Goal: Task Accomplishment & Management: Complete application form

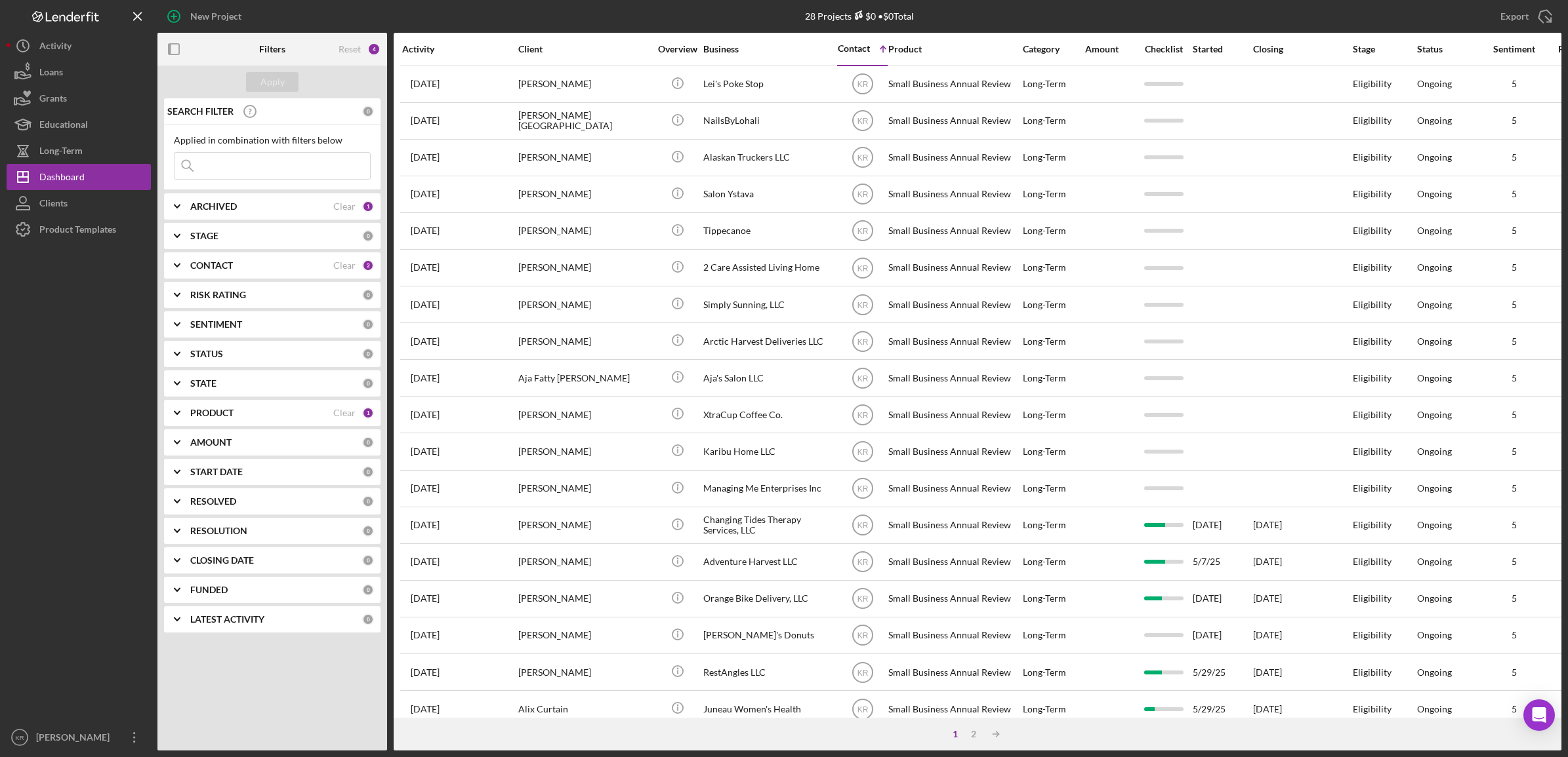
click at [266, 424] on div "PRODUCT Clear 1" at bounding box center [282, 413] width 184 height 26
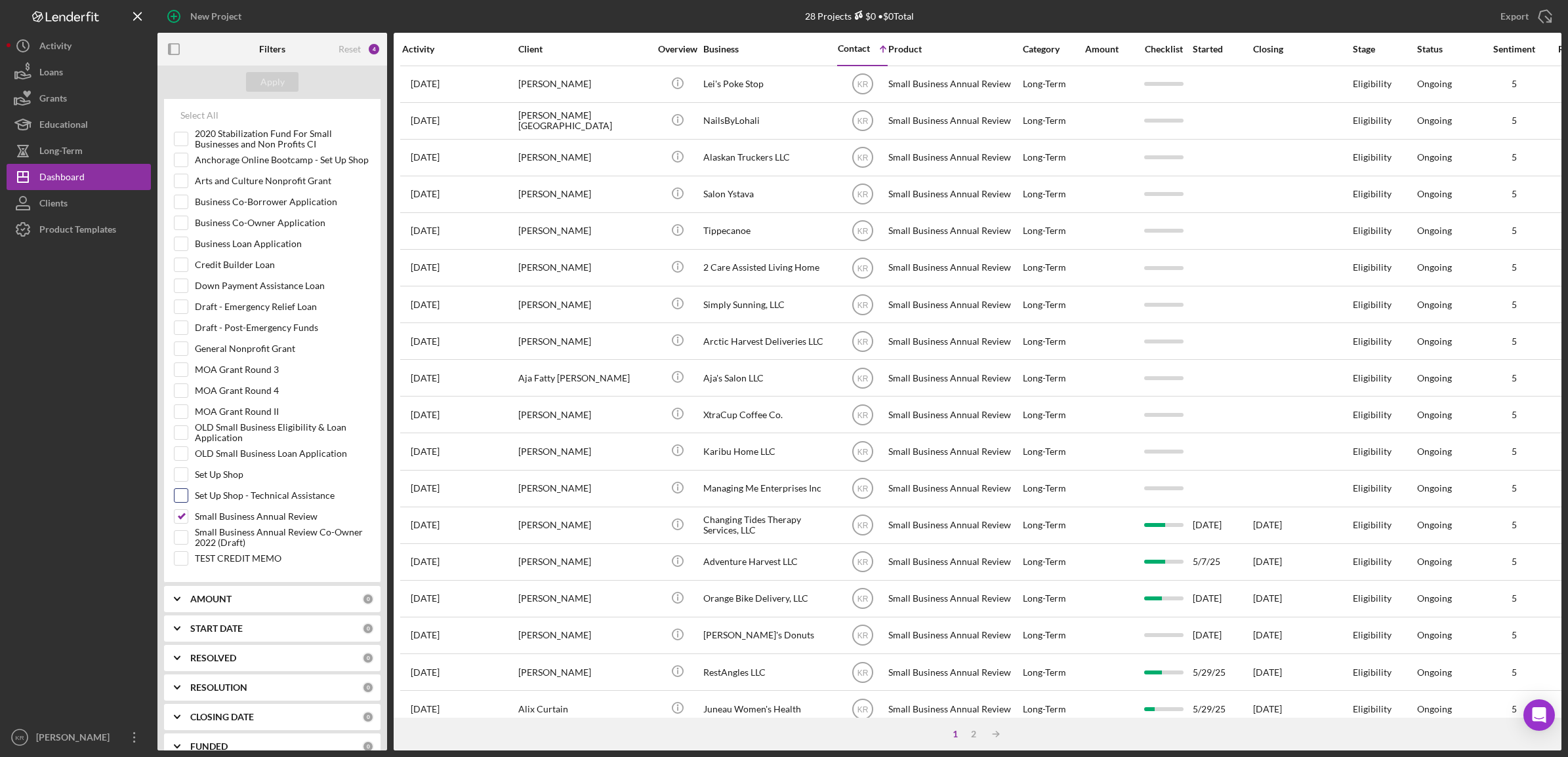
scroll to position [384, 0]
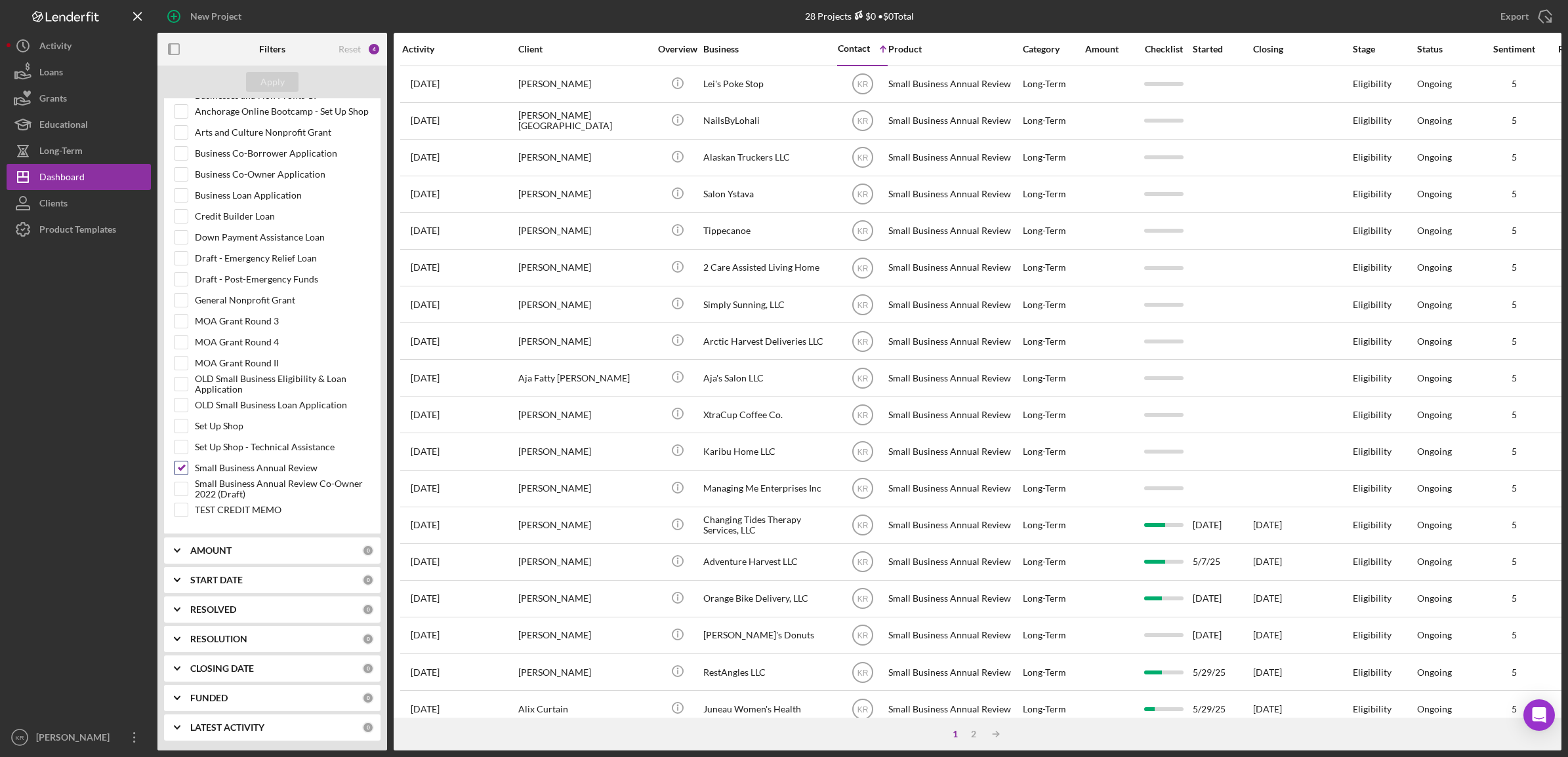
click at [181, 467] on input "Small Business Annual Review" at bounding box center [181, 468] width 13 height 13
checkbox input "false"
click at [179, 189] on input "Business Loan Application" at bounding box center [181, 196] width 13 height 13
checkbox input "true"
click at [266, 83] on div "Apply" at bounding box center [272, 82] width 24 height 20
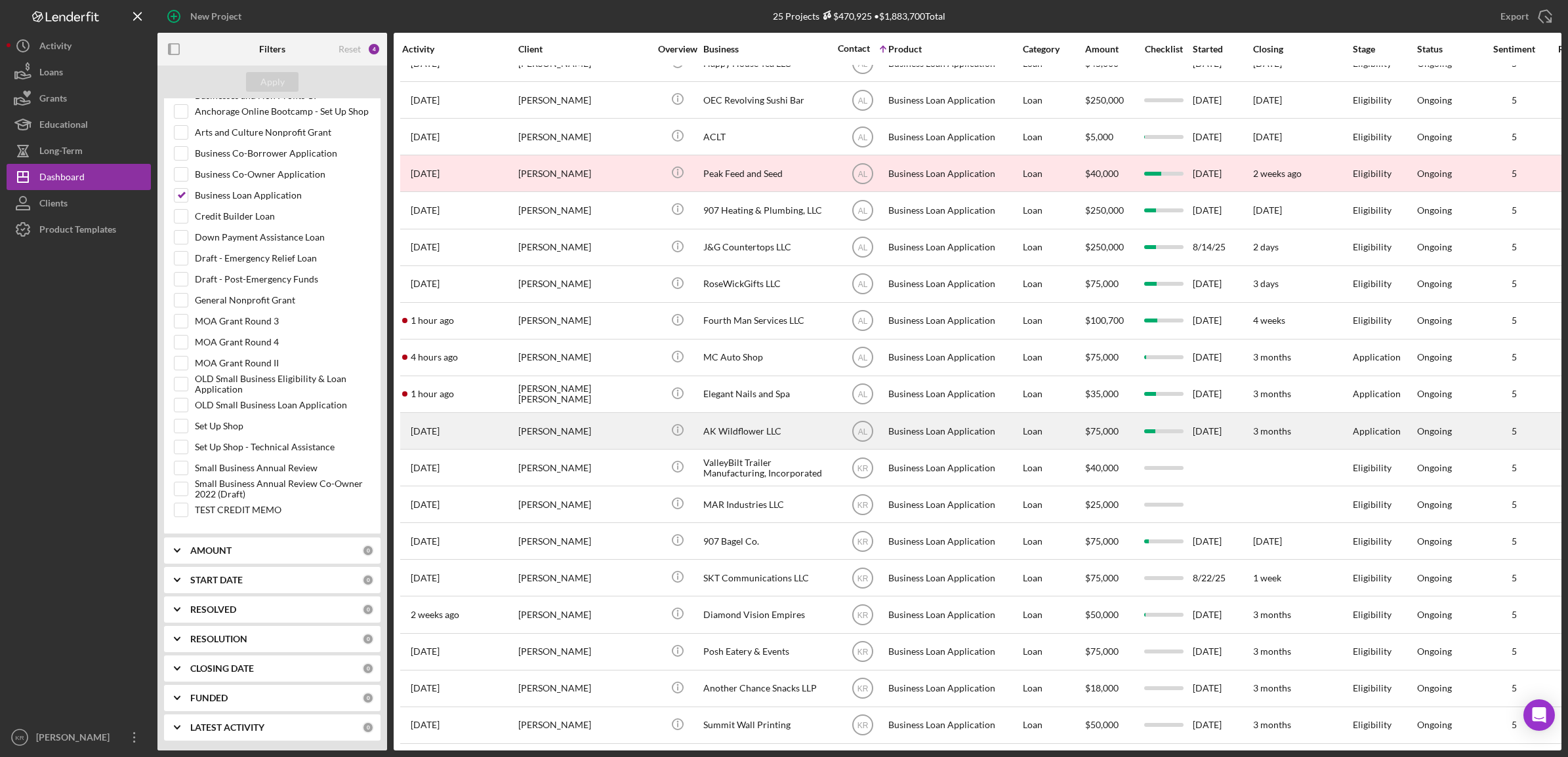
scroll to position [266, 0]
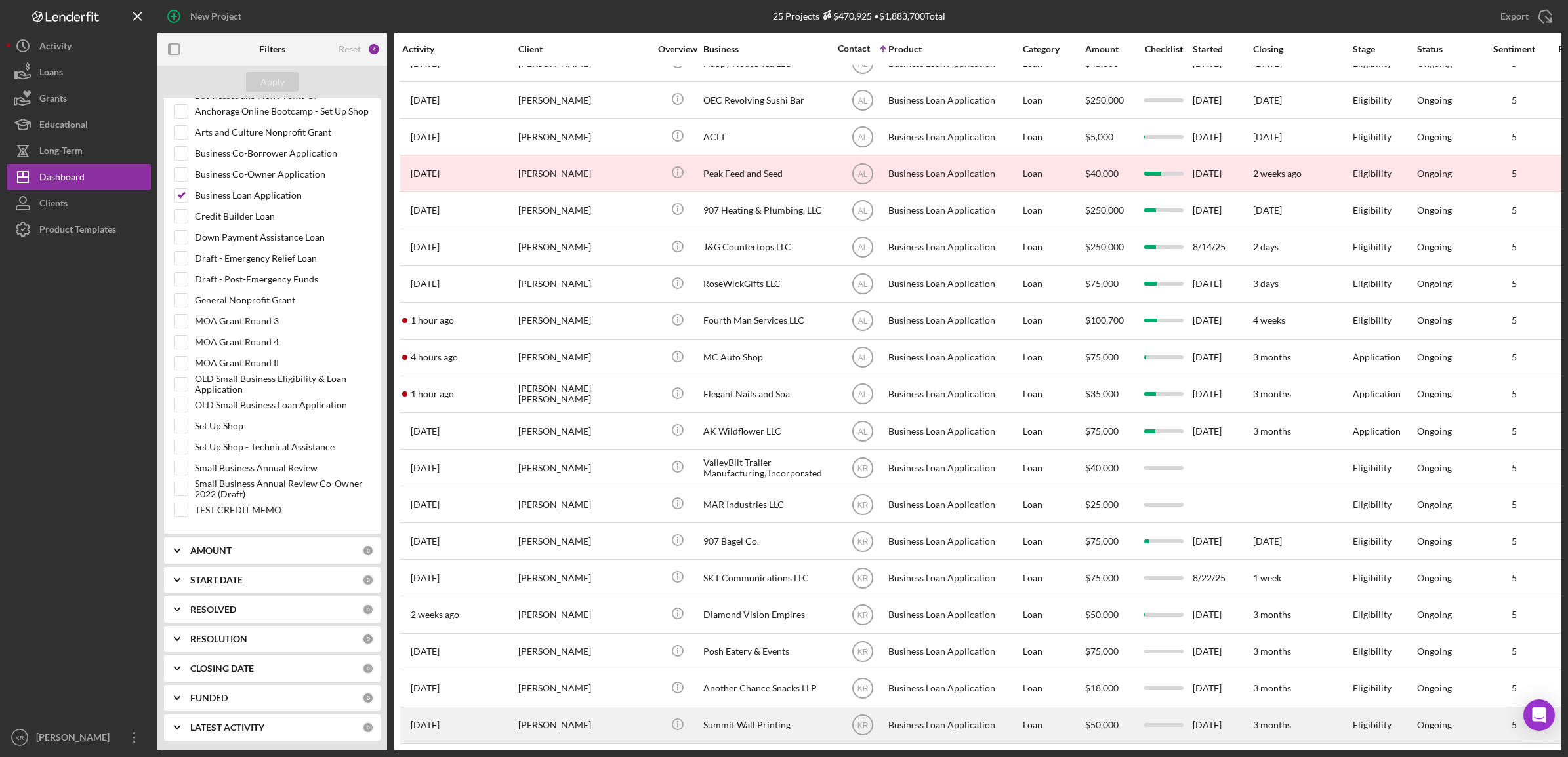
click at [765, 708] on div "Summit Wall Printing" at bounding box center [769, 725] width 131 height 35
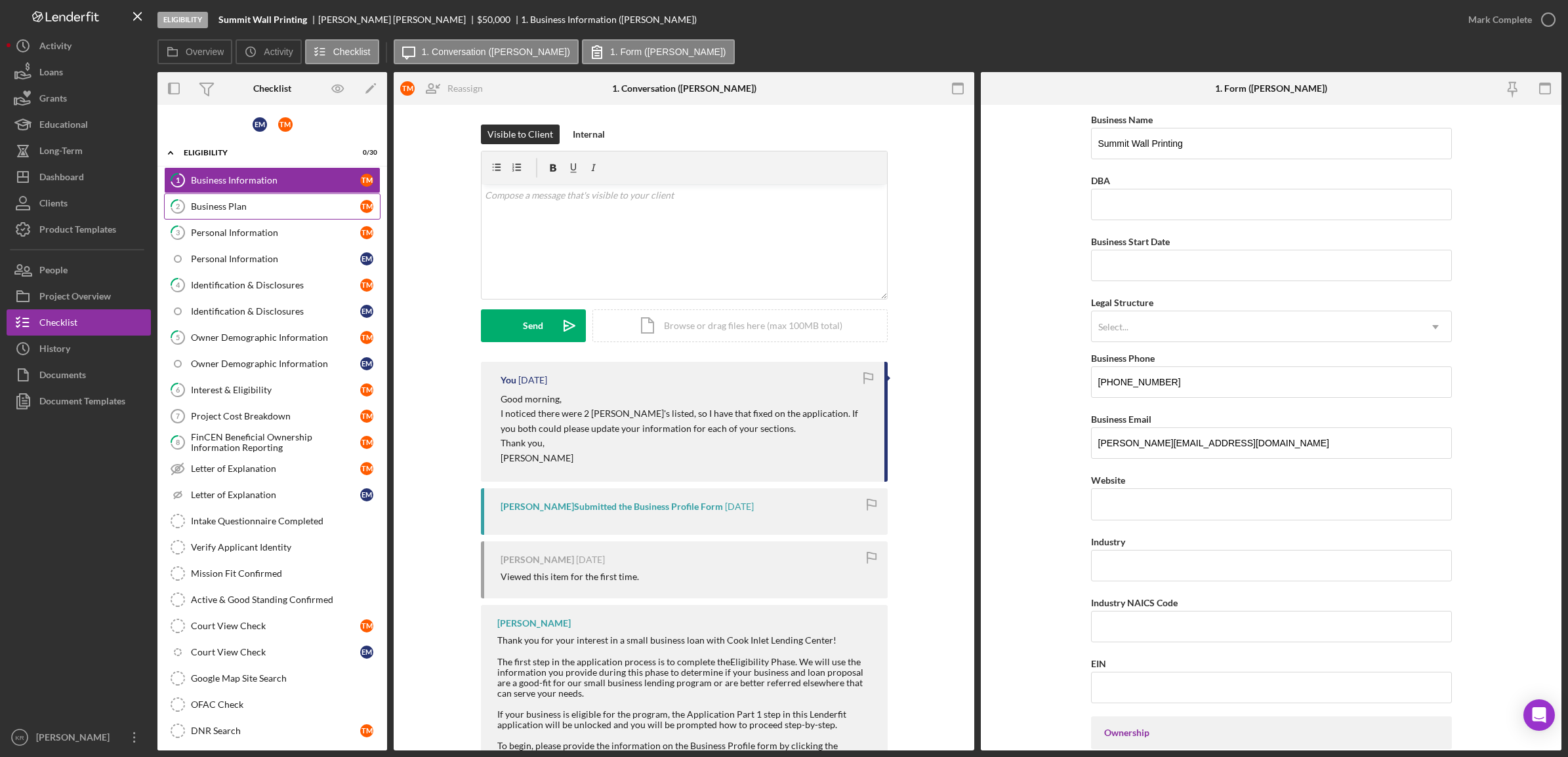
click at [300, 208] on div "Business Plan" at bounding box center [275, 207] width 169 height 10
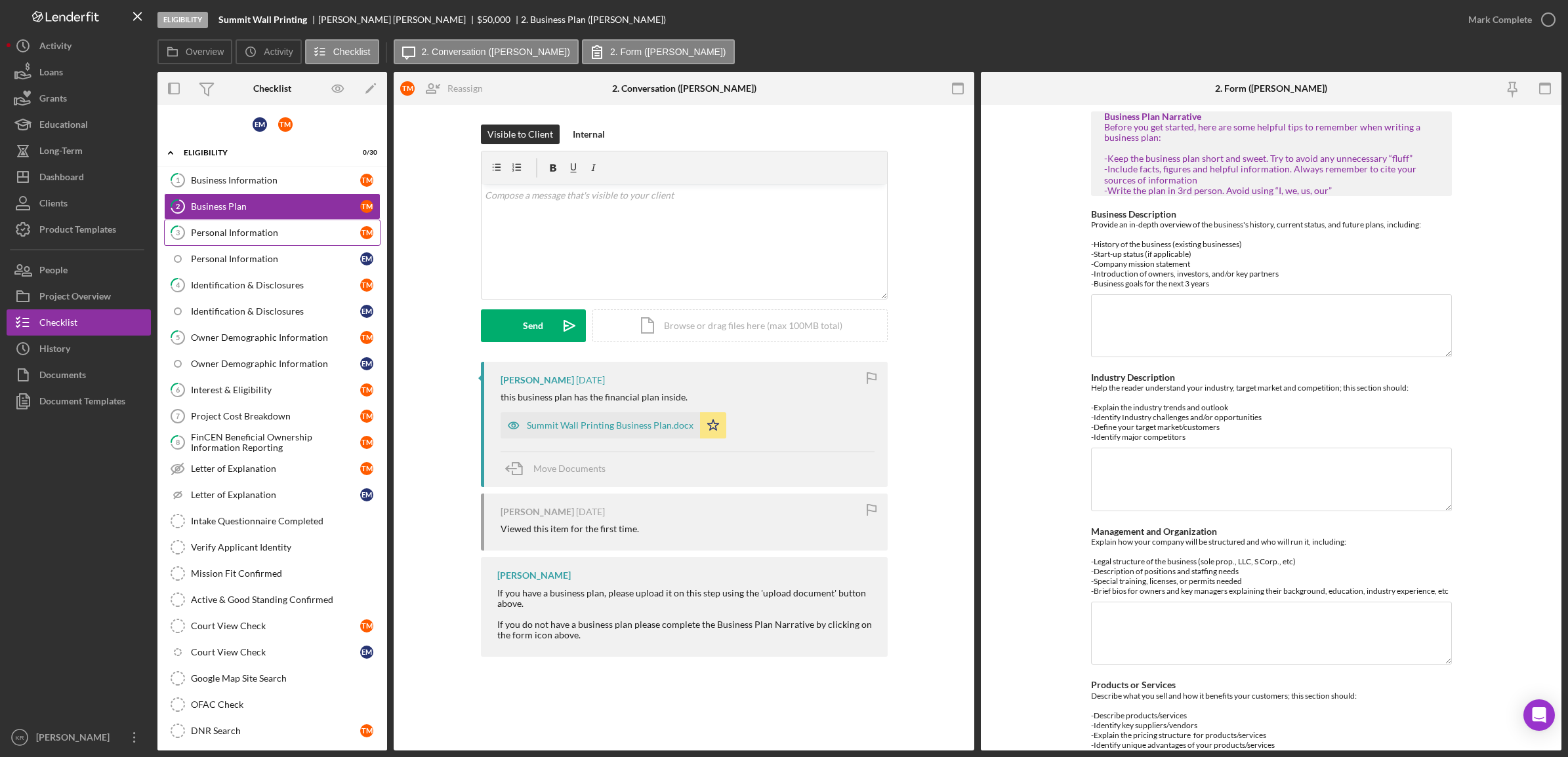
click at [273, 235] on div "Personal Information" at bounding box center [275, 232] width 169 height 10
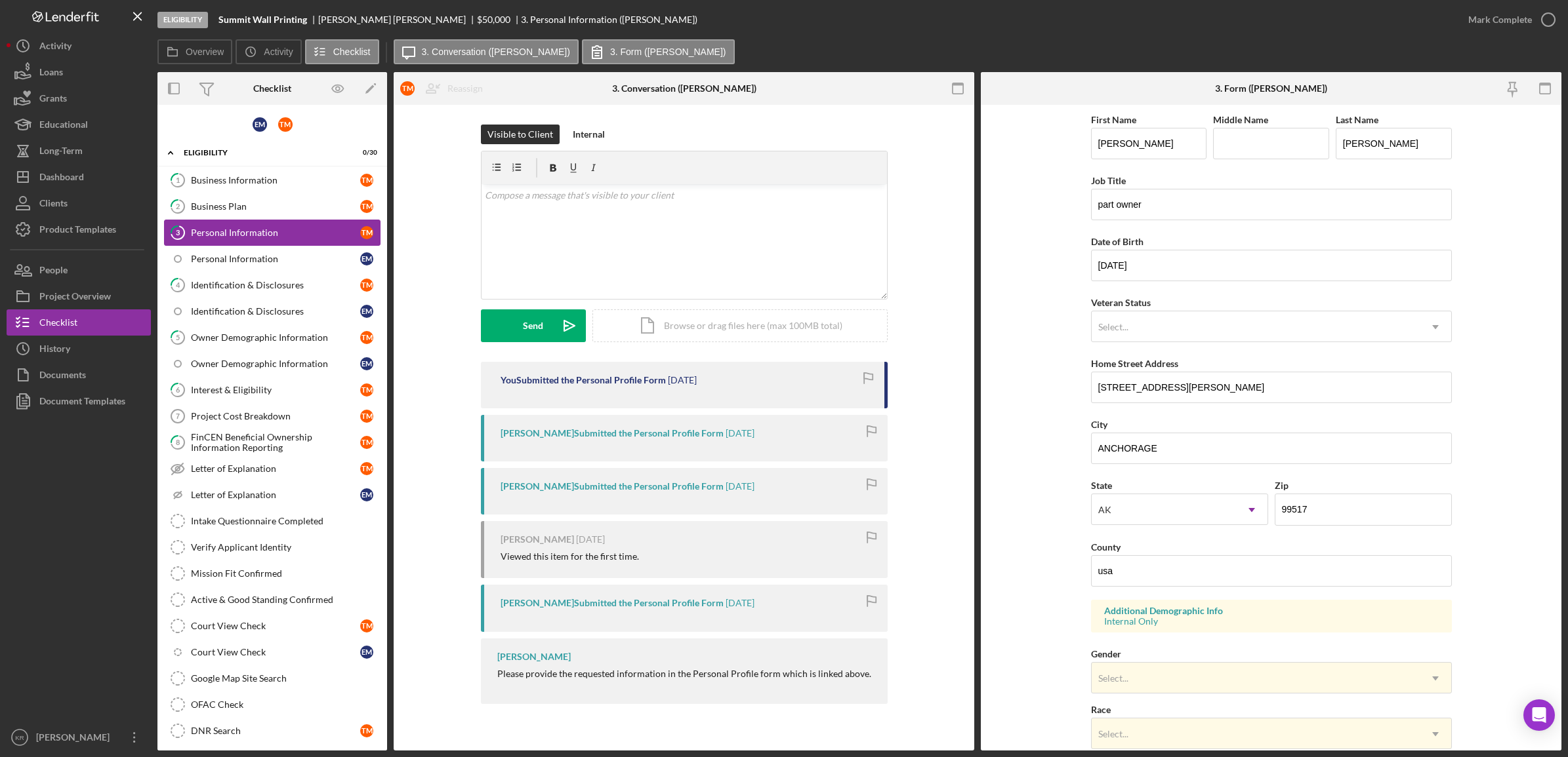
click at [273, 233] on div "Personal Information" at bounding box center [275, 232] width 169 height 10
click at [312, 210] on div "Business Plan" at bounding box center [275, 207] width 169 height 10
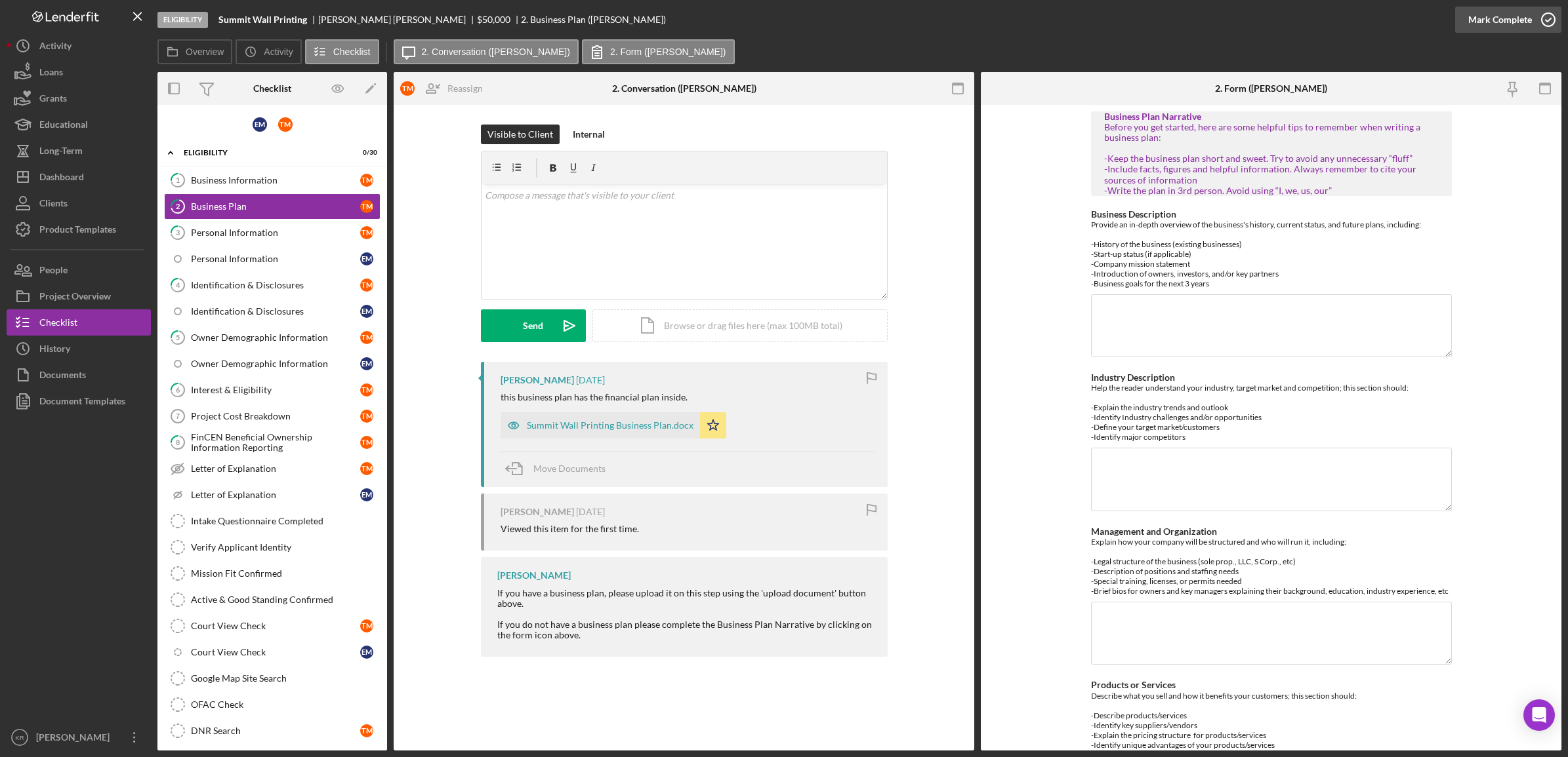
click at [1472, 18] on div "Mark Complete" at bounding box center [1500, 20] width 63 height 26
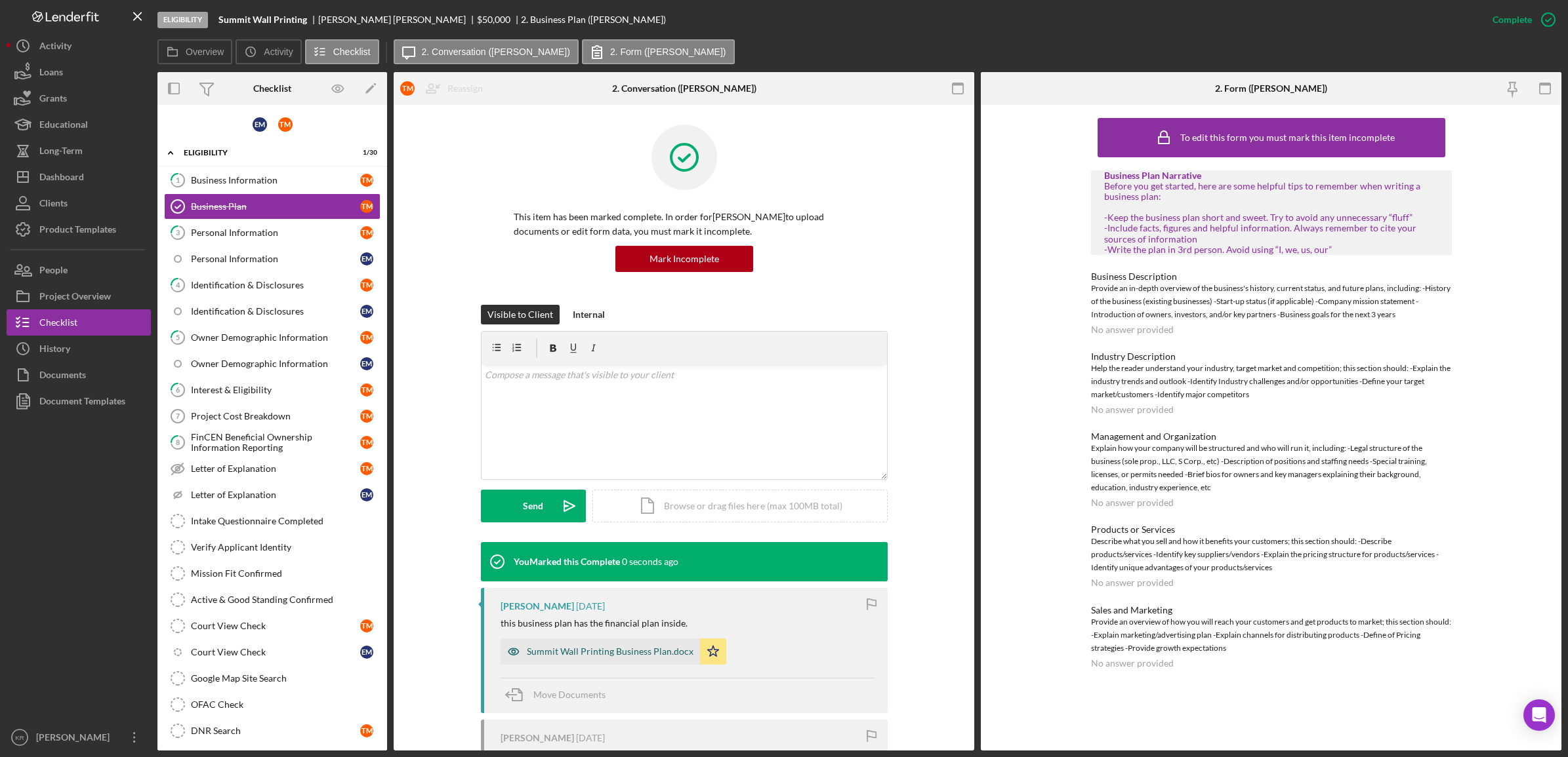
click at [588, 655] on div "Summit Wall Printing Business Plan.docx" at bounding box center [610, 652] width 166 height 10
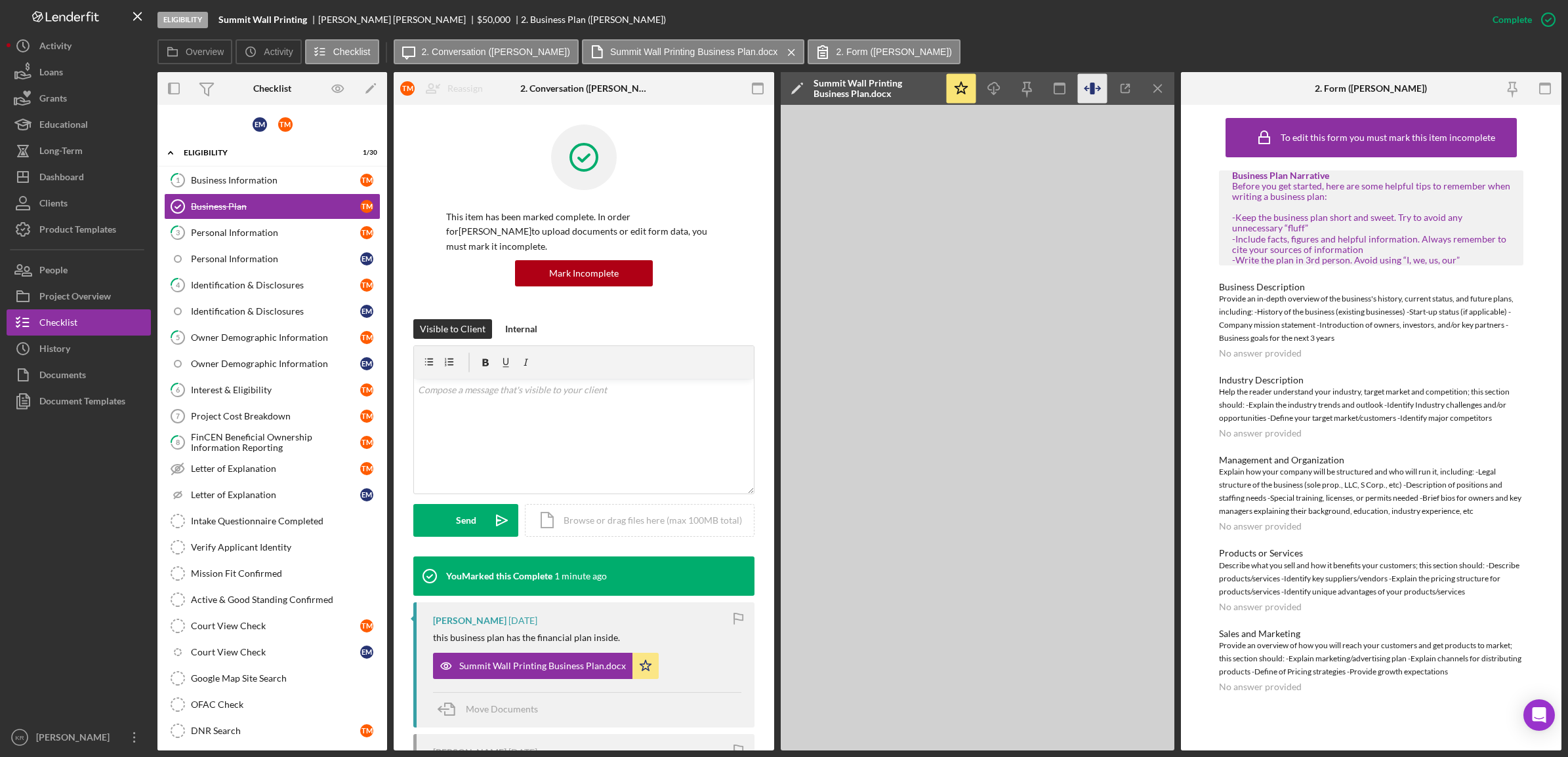
click at [1087, 77] on icon "button" at bounding box center [1092, 89] width 29 height 29
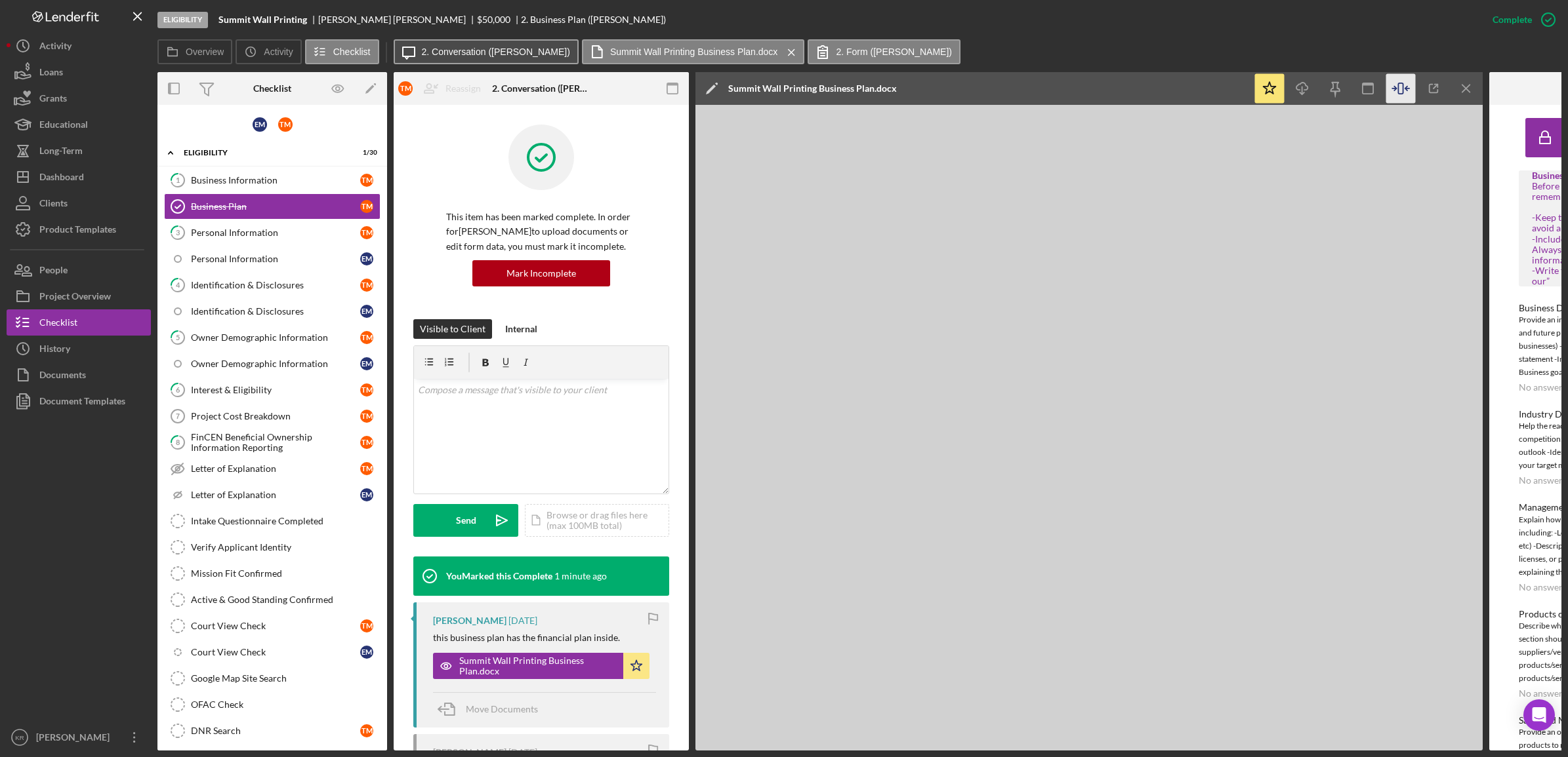
click at [459, 51] on label "2. Conversation ([PERSON_NAME])" at bounding box center [495, 51] width 148 height 10
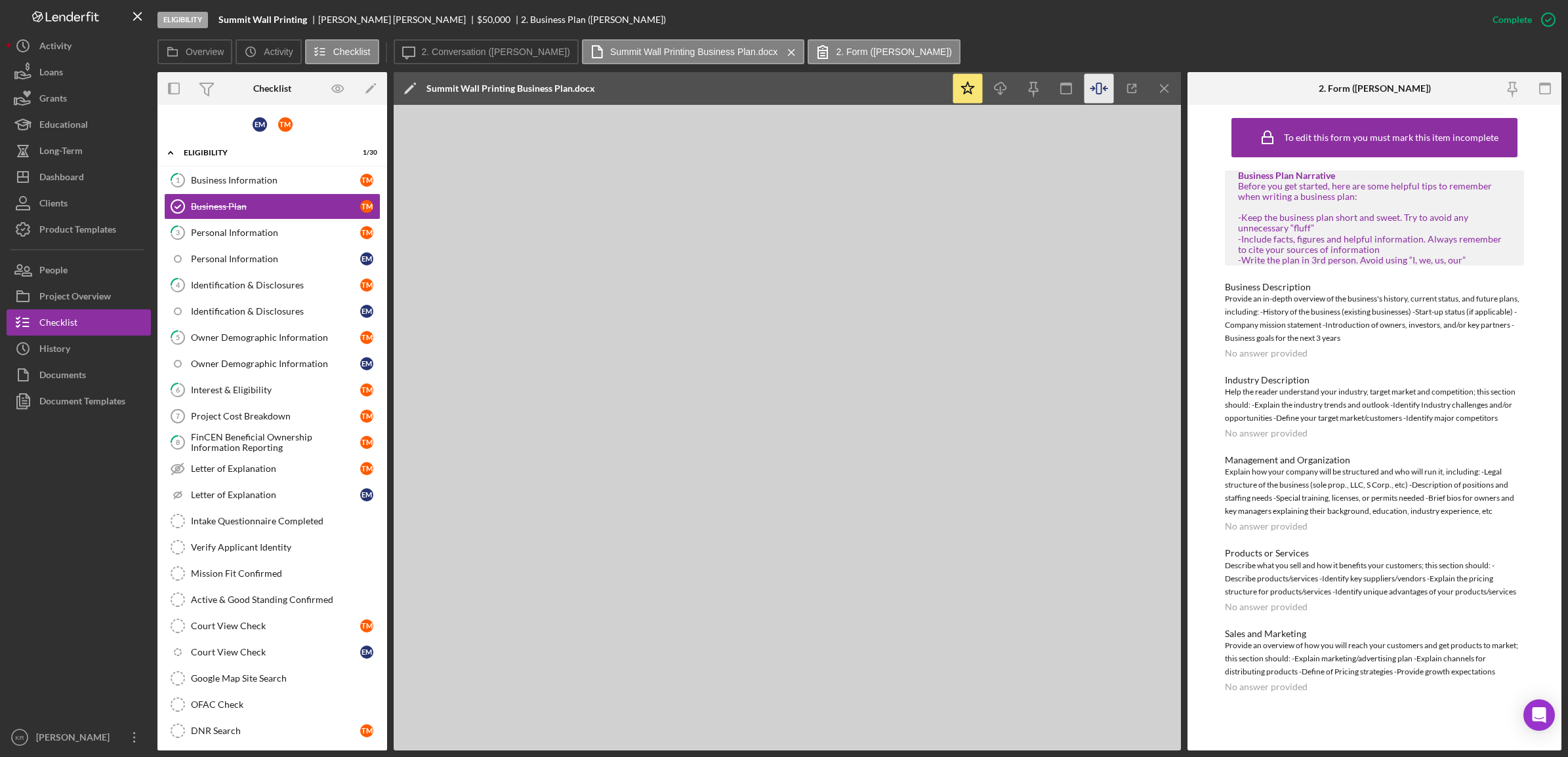
click at [1150, 90] on icon "Icon/Menu Close" at bounding box center [1165, 89] width 29 height 29
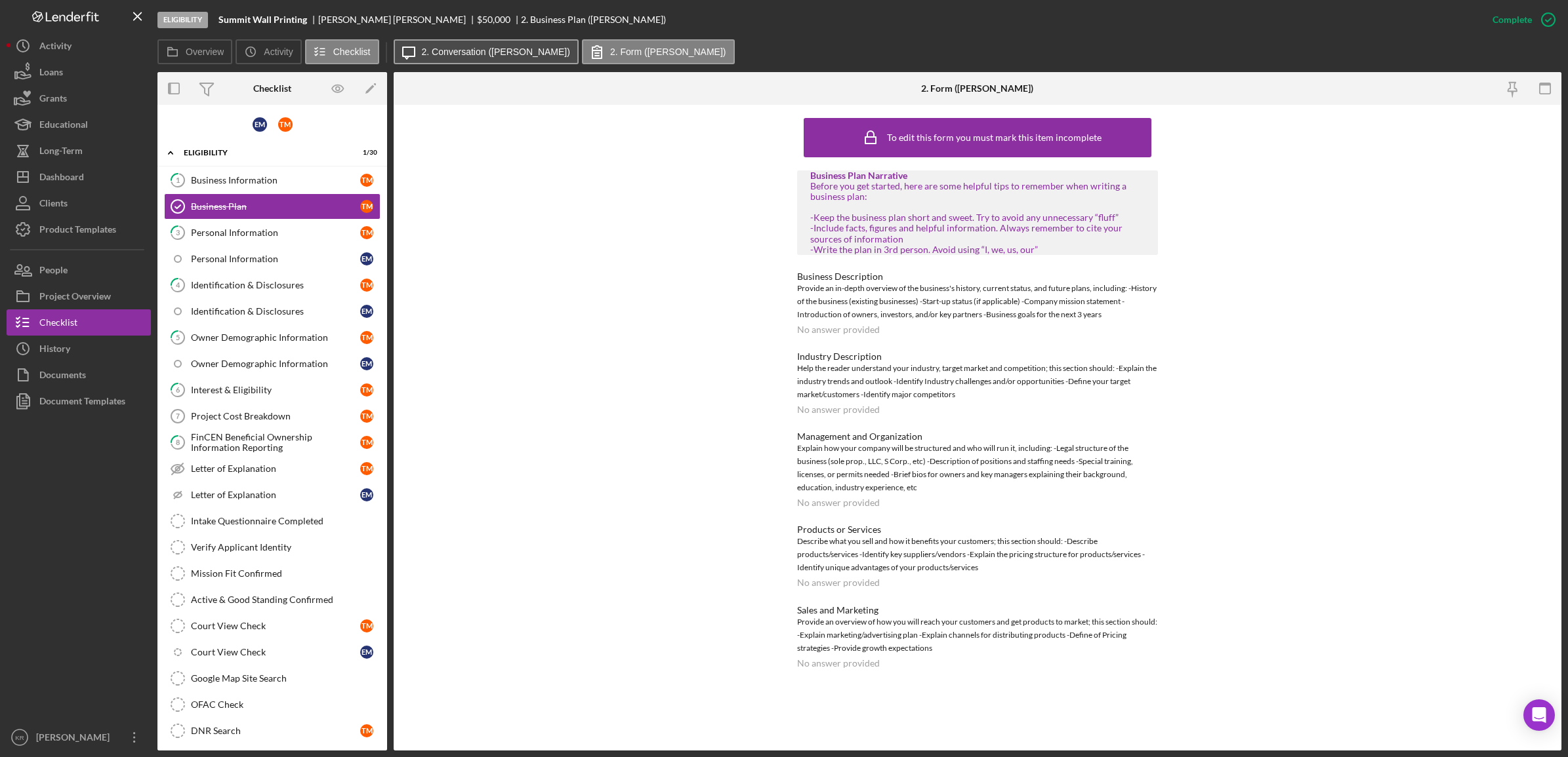
click at [482, 47] on label "2. Conversation ([PERSON_NAME])" at bounding box center [495, 51] width 148 height 10
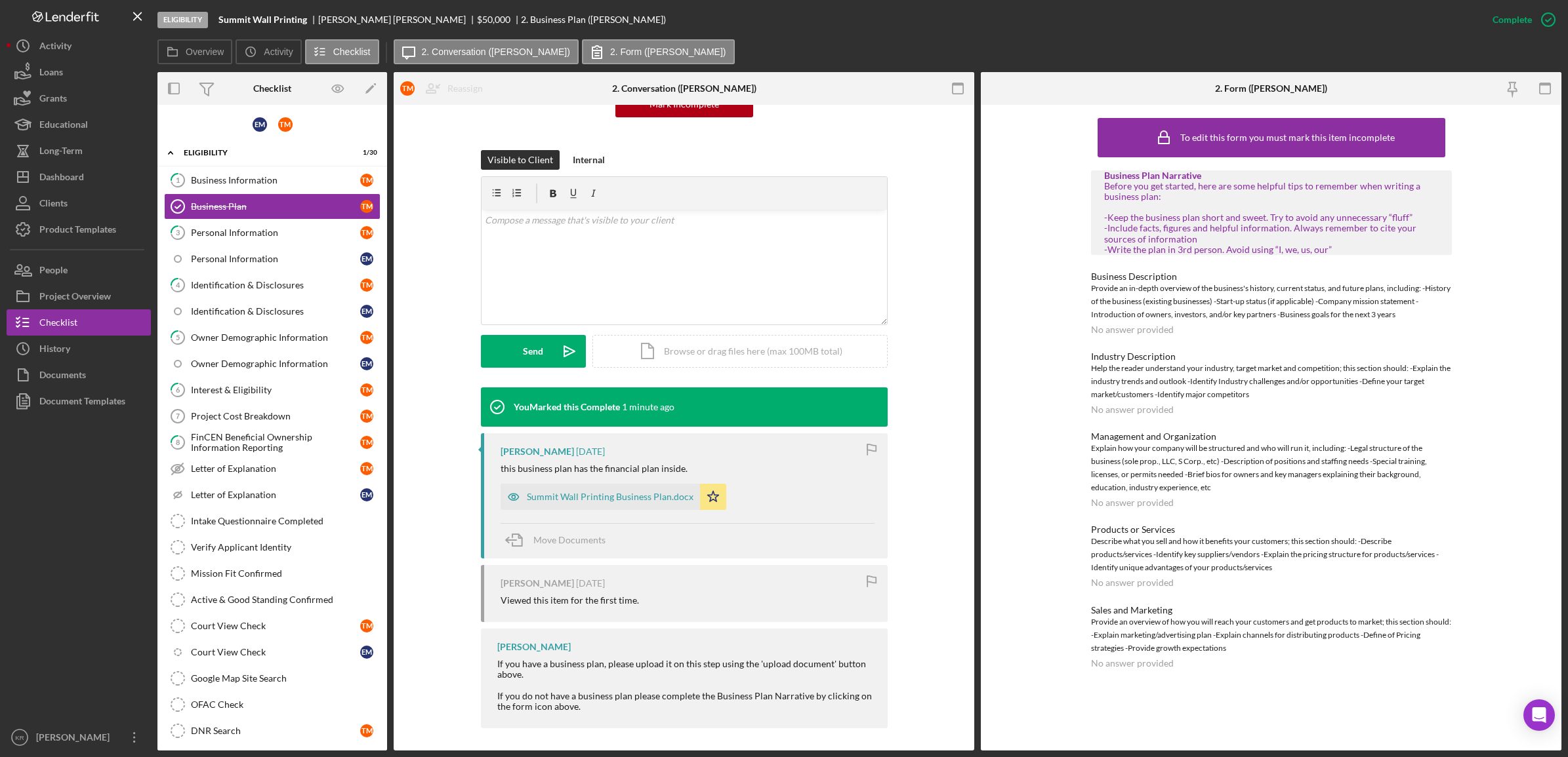
scroll to position [160, 0]
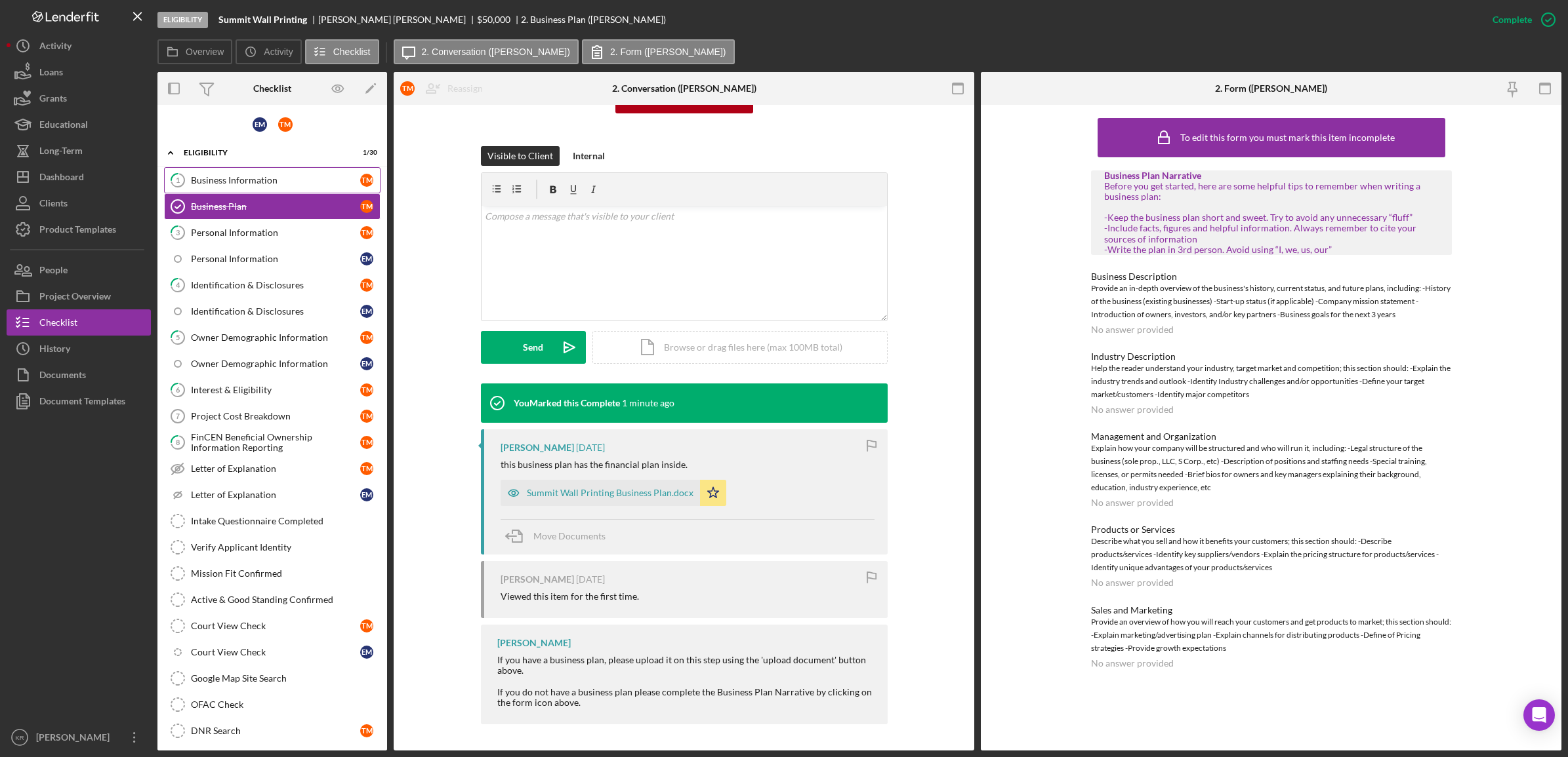
click at [233, 176] on div "Business Information" at bounding box center [275, 180] width 169 height 10
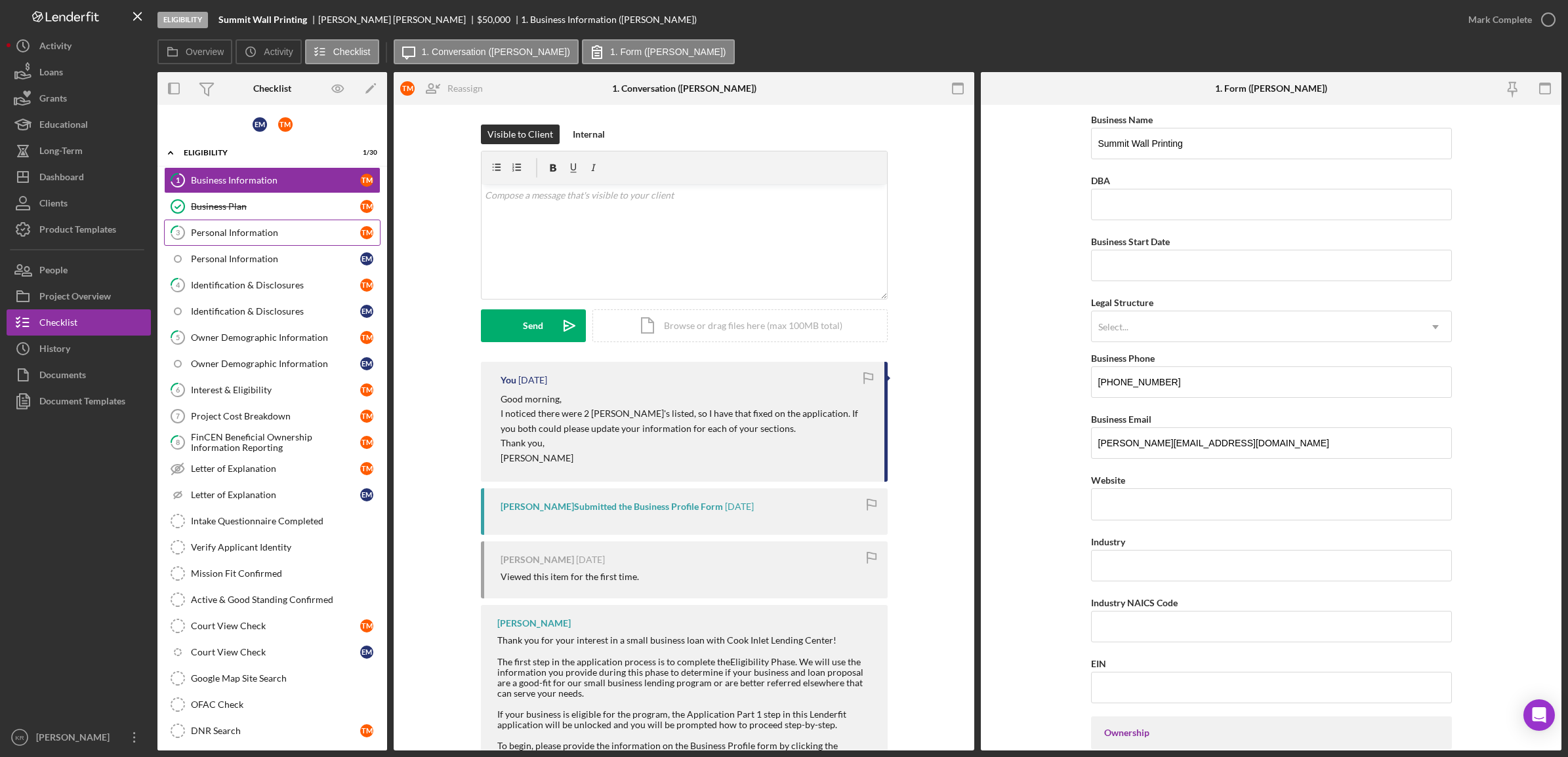
click at [300, 238] on div "Personal Information" at bounding box center [275, 232] width 169 height 10
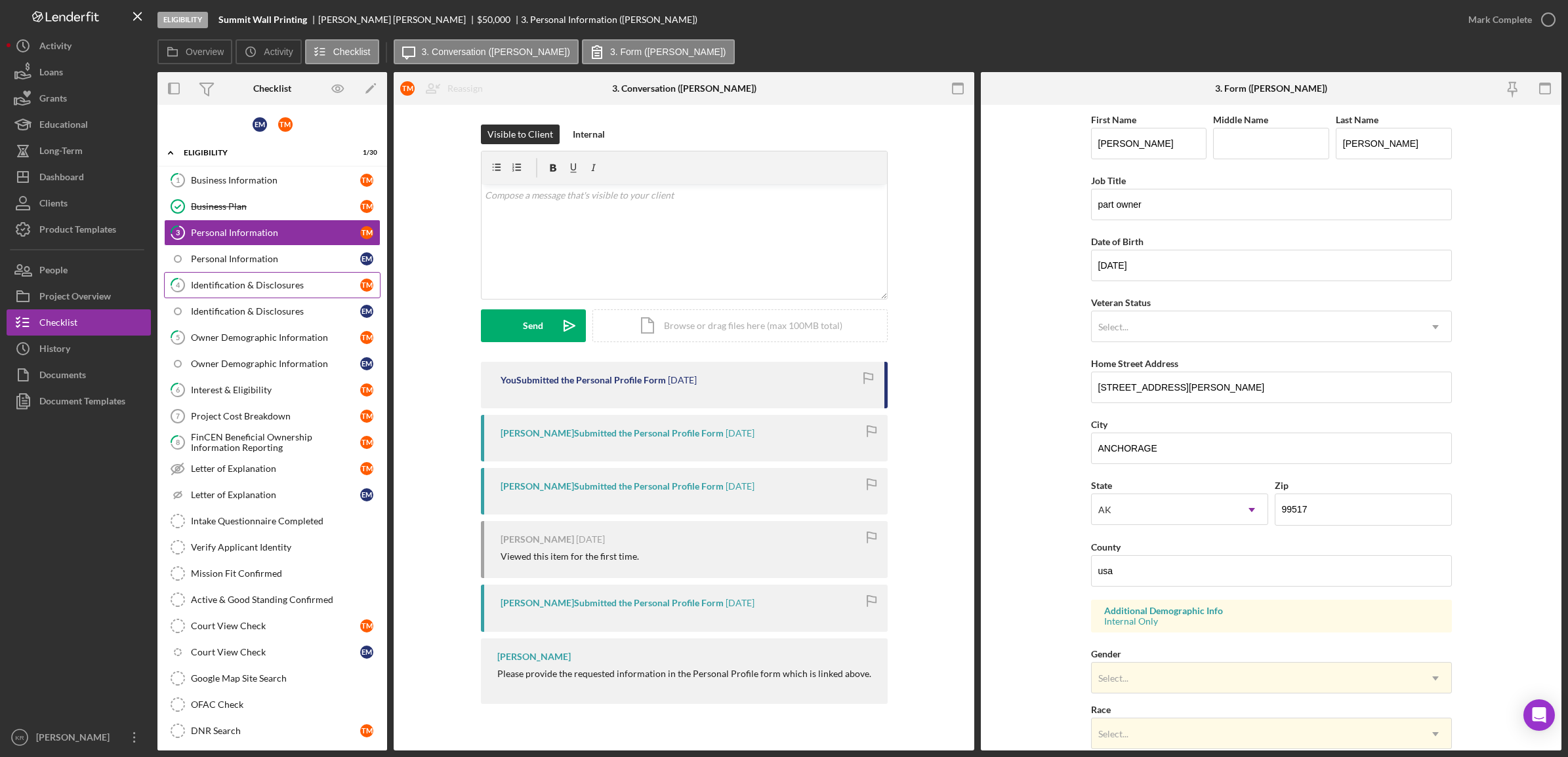
click at [256, 282] on div "Identification & Disclosures" at bounding box center [275, 285] width 169 height 10
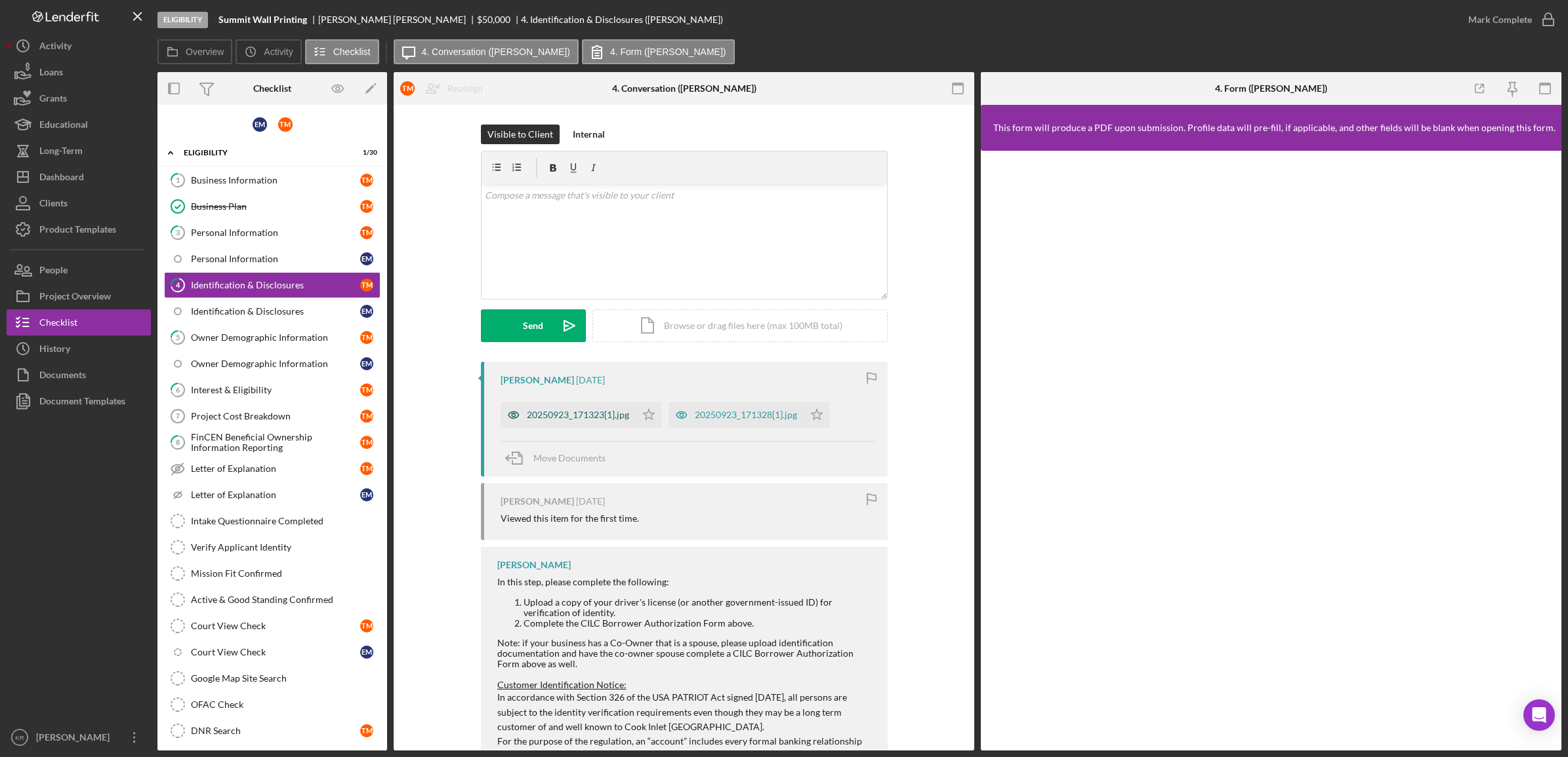
click at [579, 411] on div "20250923_171323[1].jpg" at bounding box center [578, 415] width 102 height 10
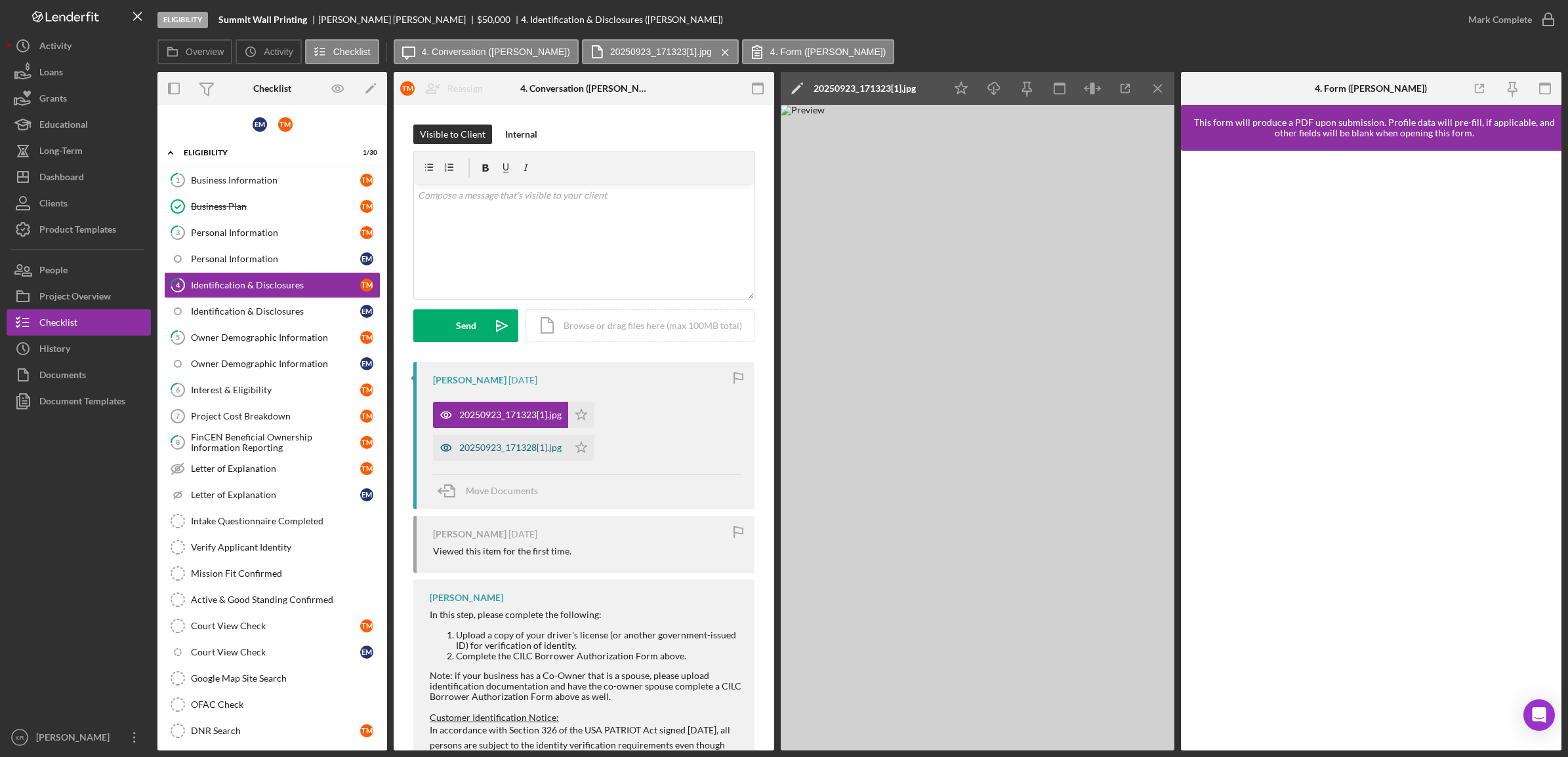
click at [486, 455] on div "20250923_171328[1].jpg" at bounding box center [501, 448] width 135 height 26
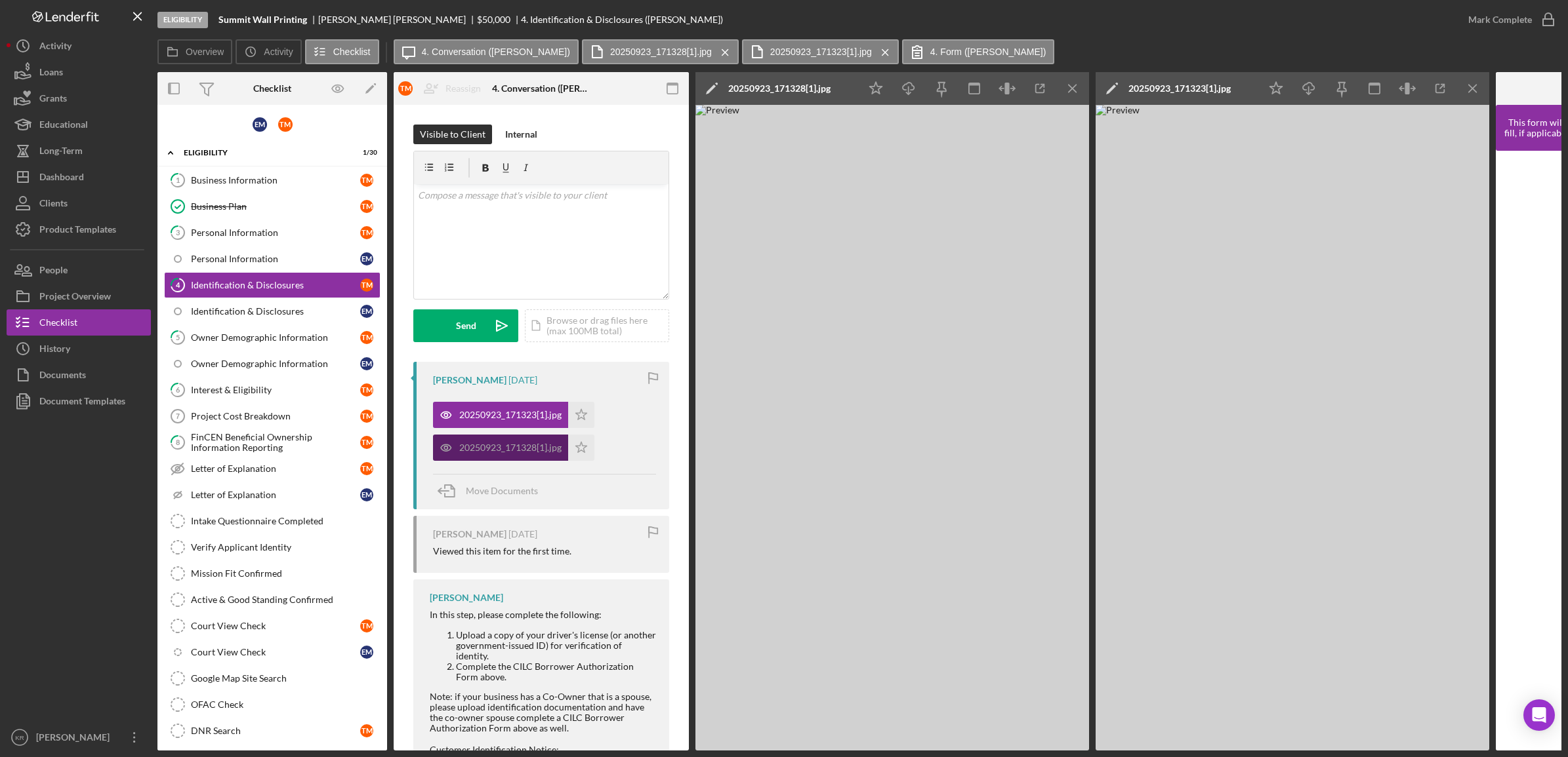
scroll to position [328, 0]
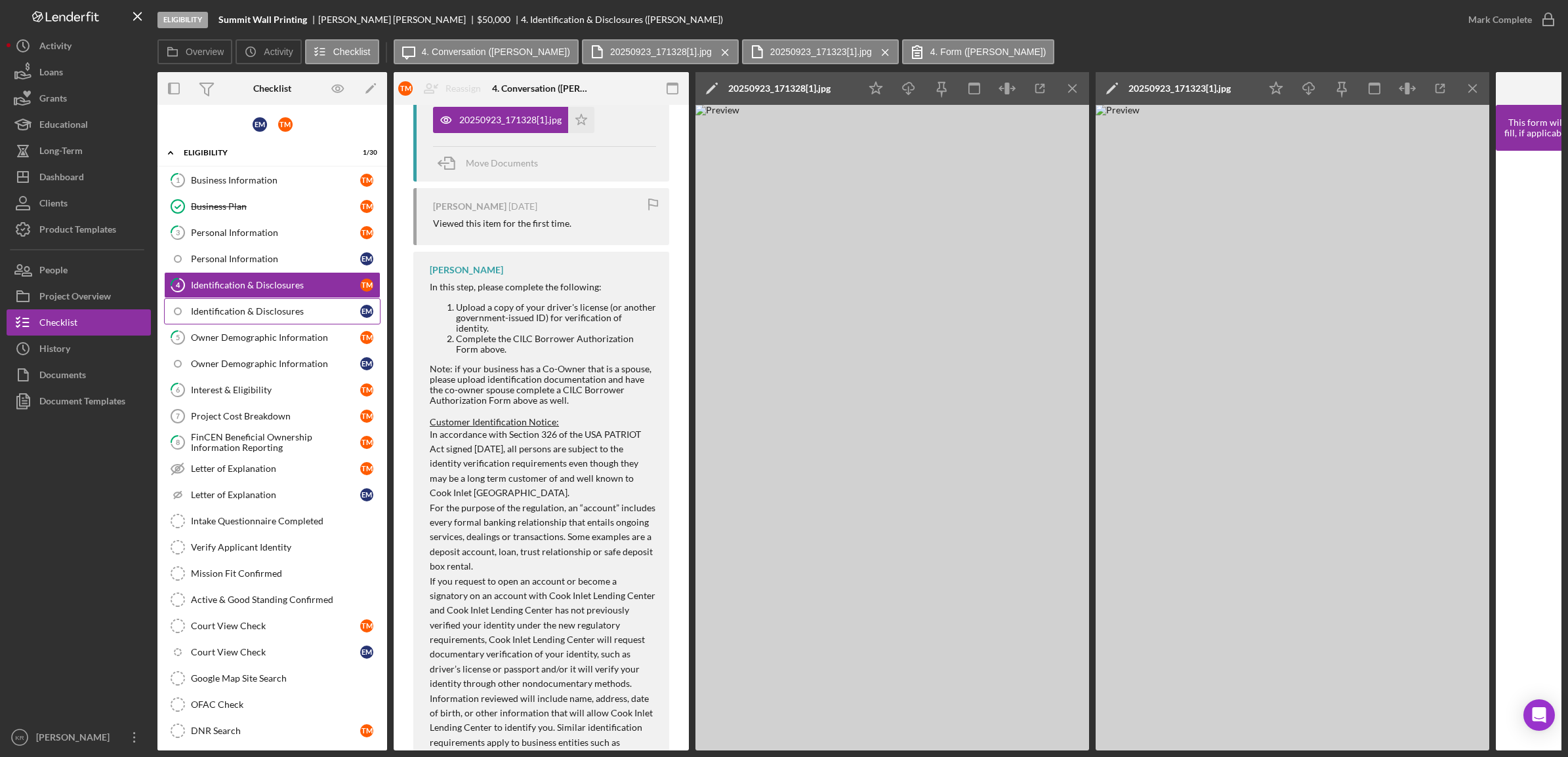
click at [259, 305] on link "Identification & Disclosures E M" at bounding box center [272, 311] width 216 height 26
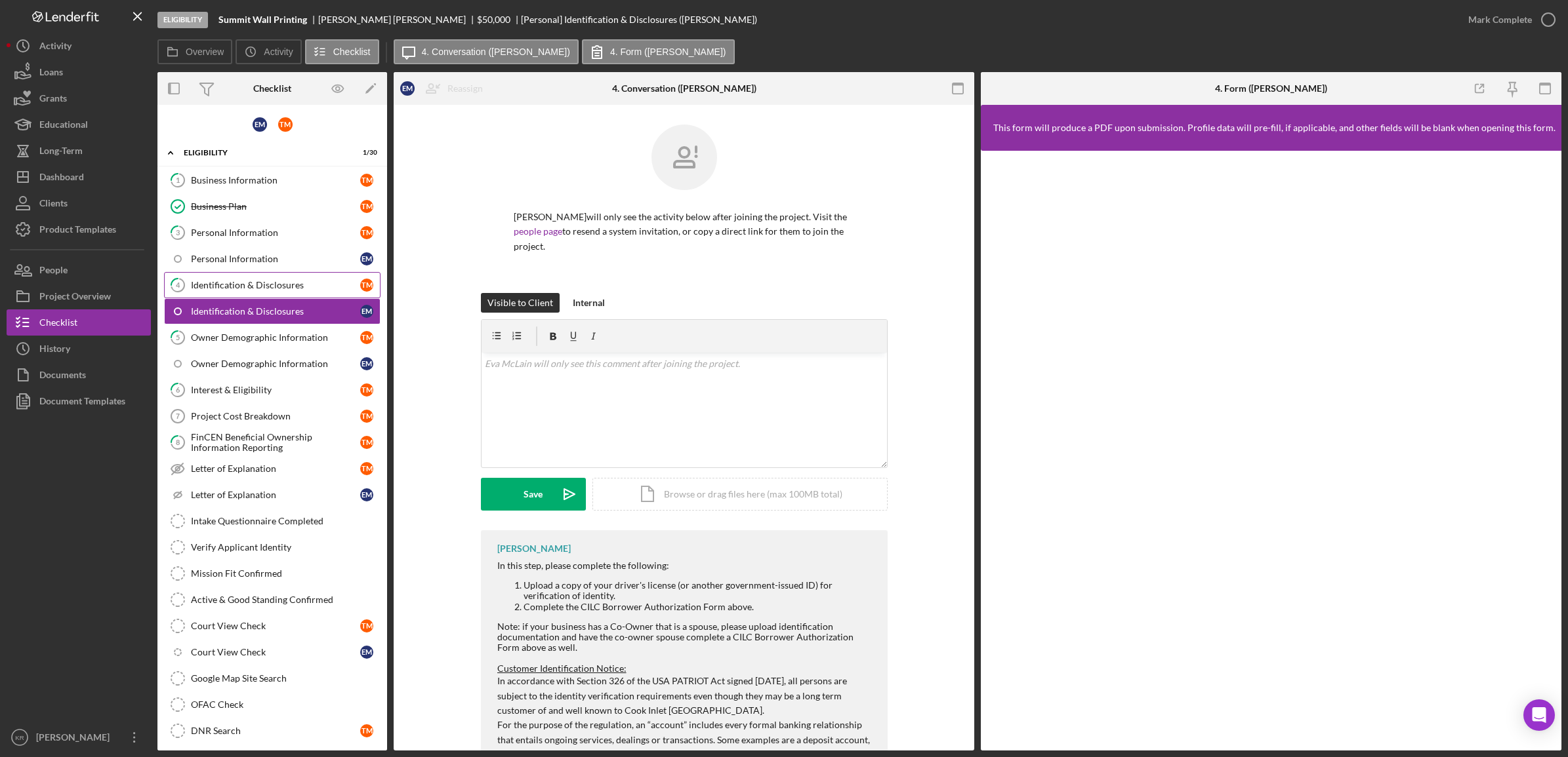
click at [228, 284] on div "Identification & Disclosures" at bounding box center [275, 285] width 169 height 10
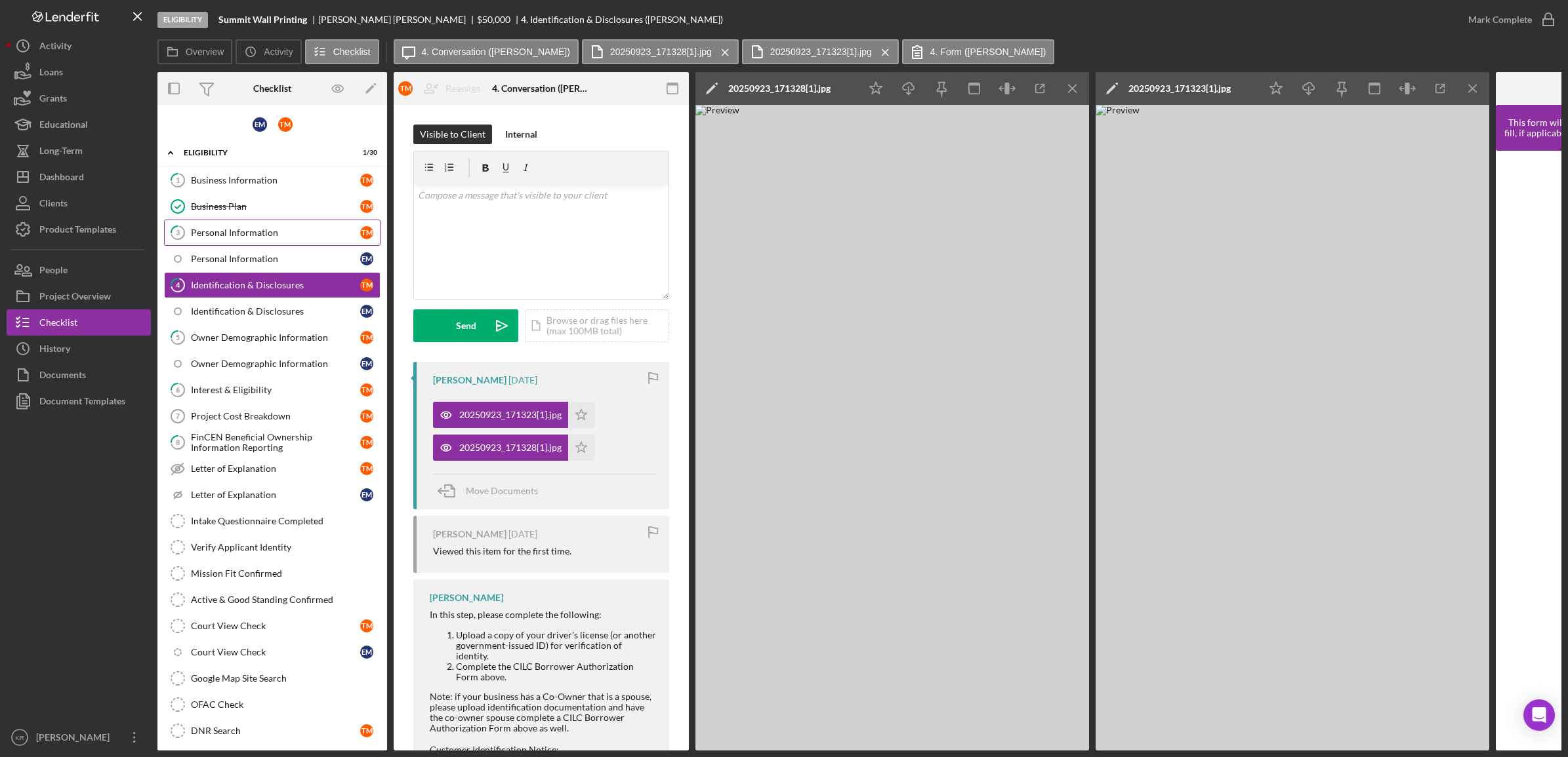
click at [269, 221] on link "3 Personal Information T M" at bounding box center [272, 233] width 216 height 26
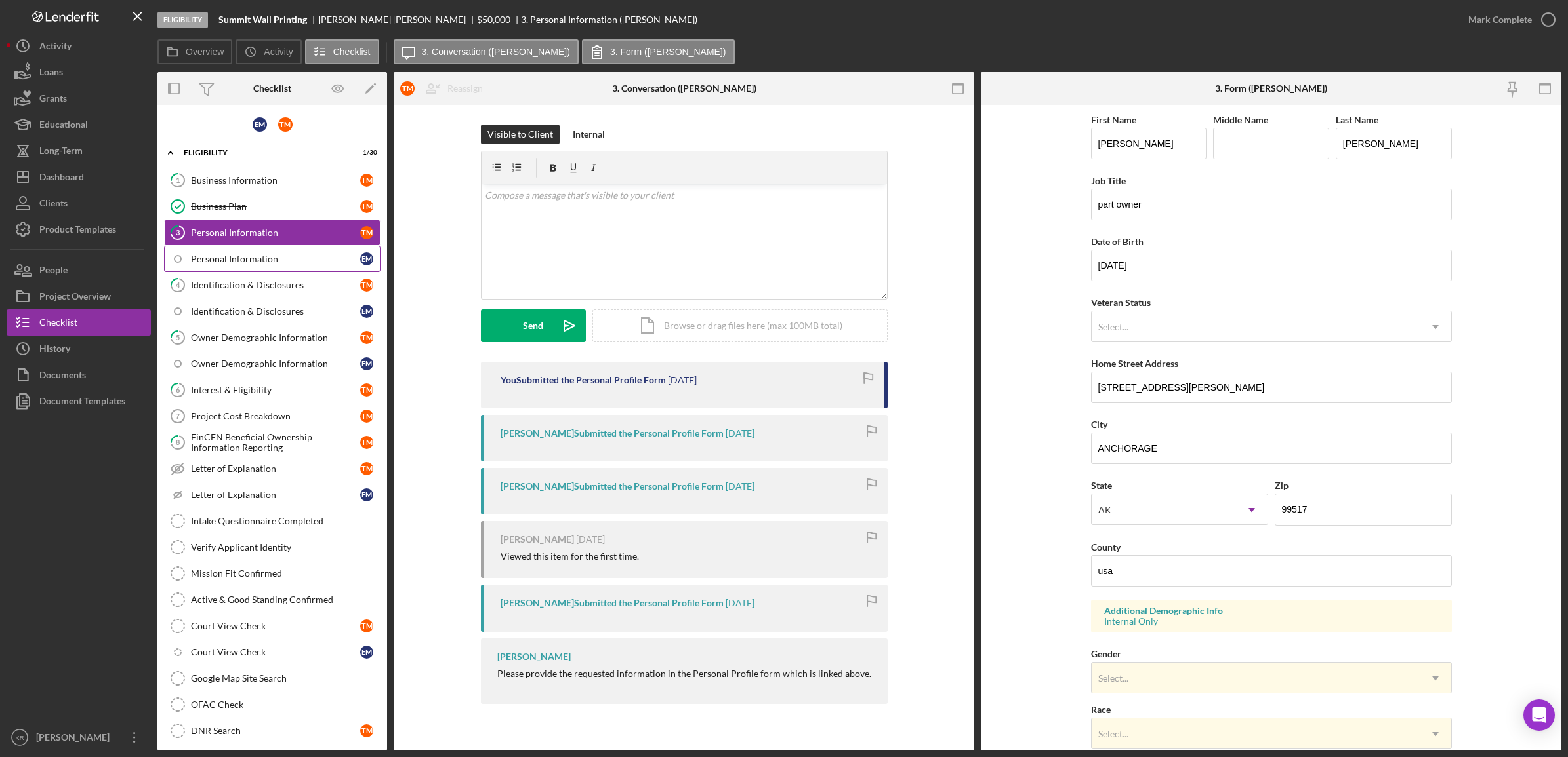
click at [259, 266] on link "Personal Information E M" at bounding box center [272, 259] width 216 height 26
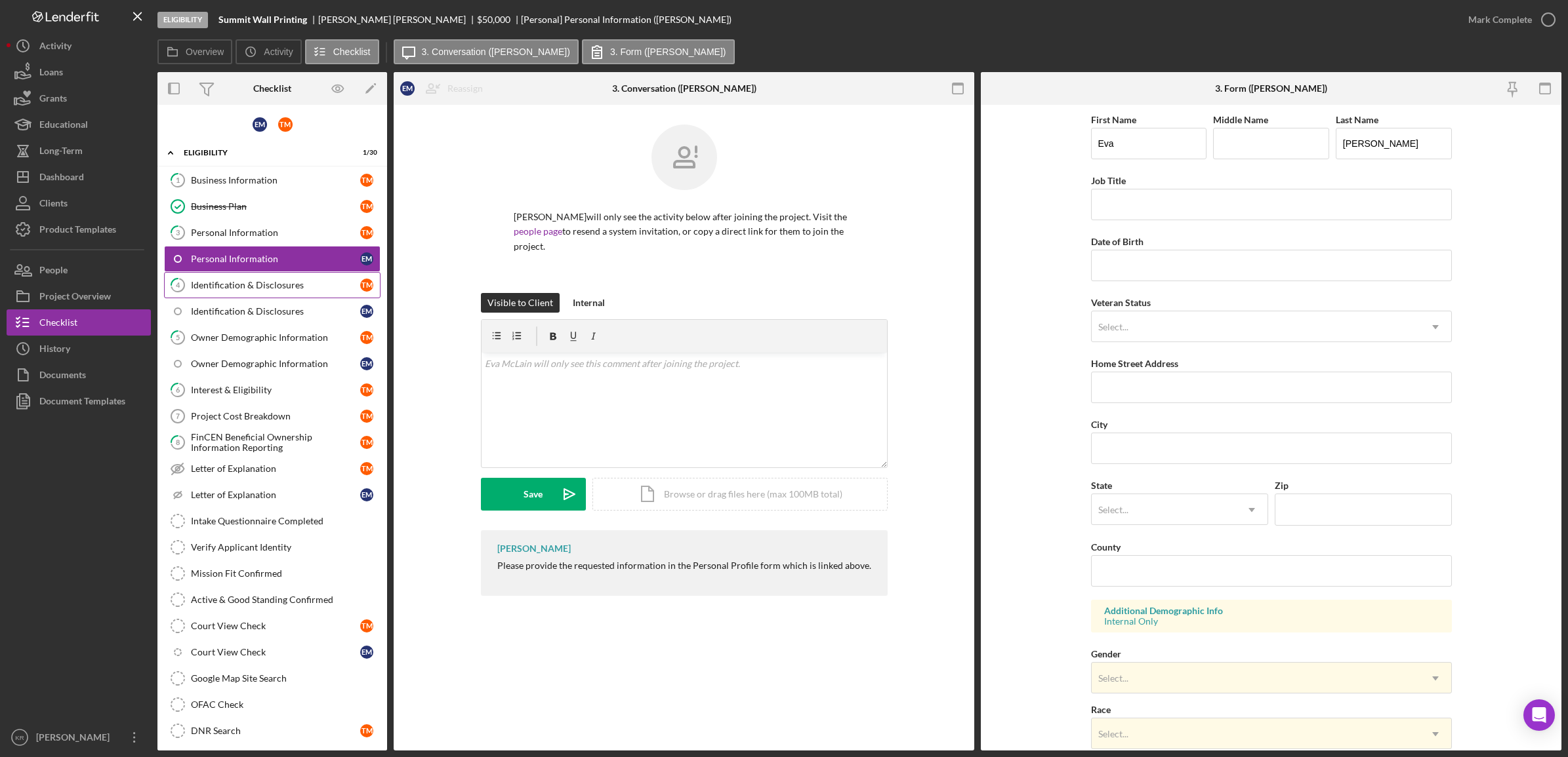
click at [261, 291] on div "Identification & Disclosures" at bounding box center [275, 285] width 169 height 10
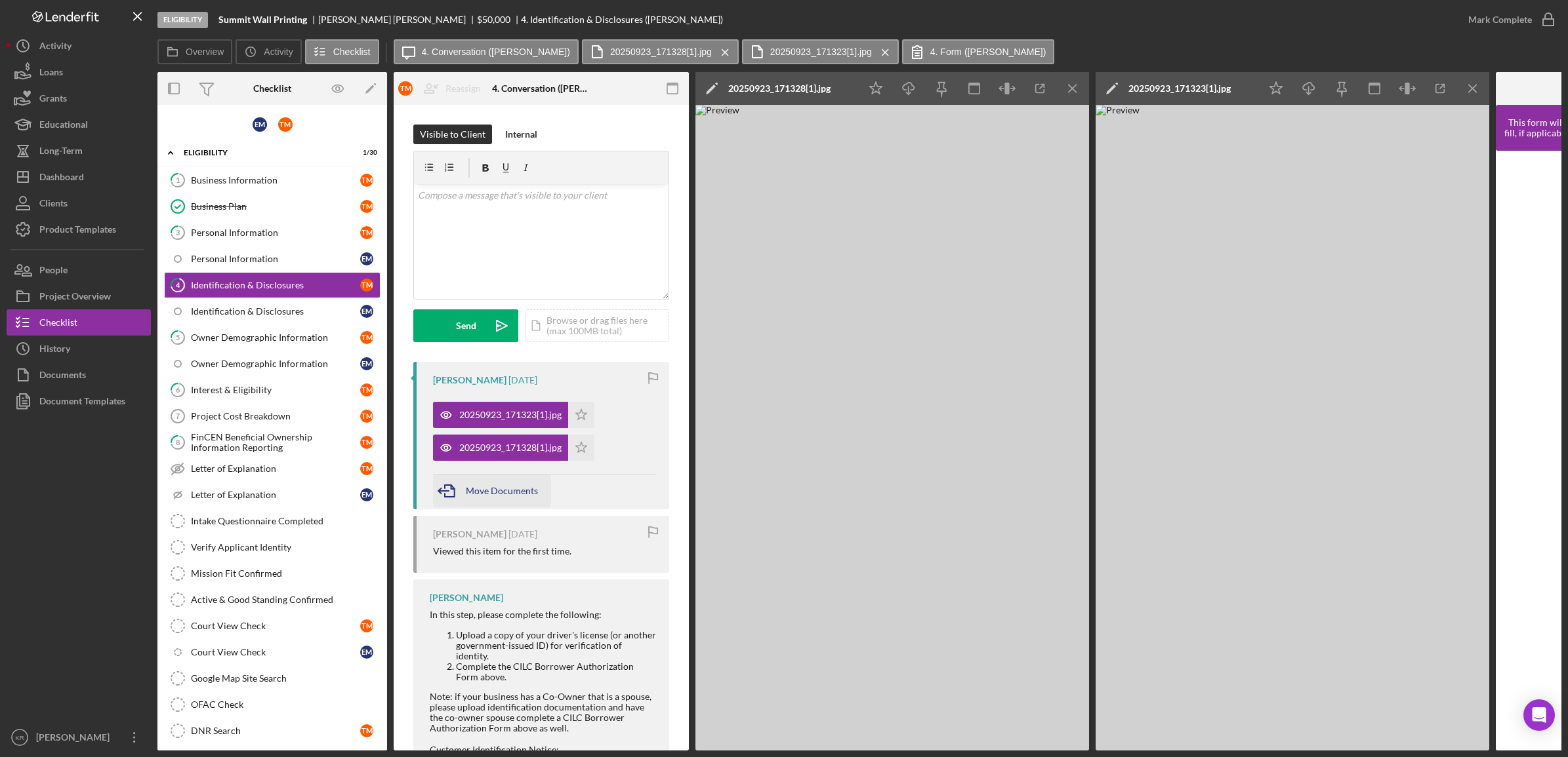
click at [492, 485] on div "Move Documents" at bounding box center [502, 491] width 72 height 33
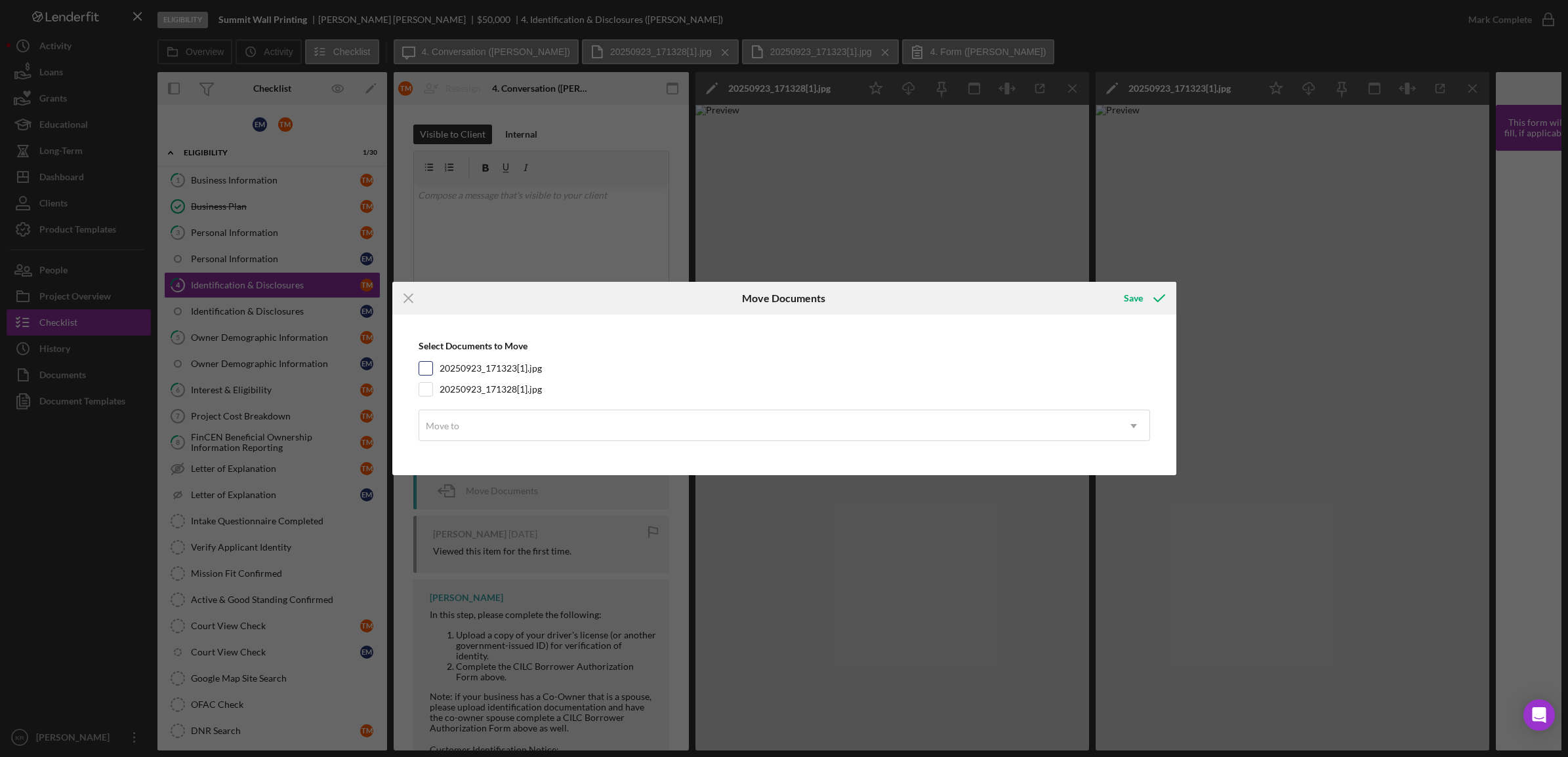
click at [499, 371] on label "20250923_171323[1].jpg" at bounding box center [490, 369] width 102 height 13
click at [432, 371] on input "20250923_171323[1].jpg" at bounding box center [425, 369] width 13 height 13
checkbox input "true"
click at [487, 385] on label "20250923_171328[1].jpg" at bounding box center [490, 389] width 102 height 13
click at [432, 385] on input "20250923_171328[1].jpg" at bounding box center [425, 389] width 13 height 13
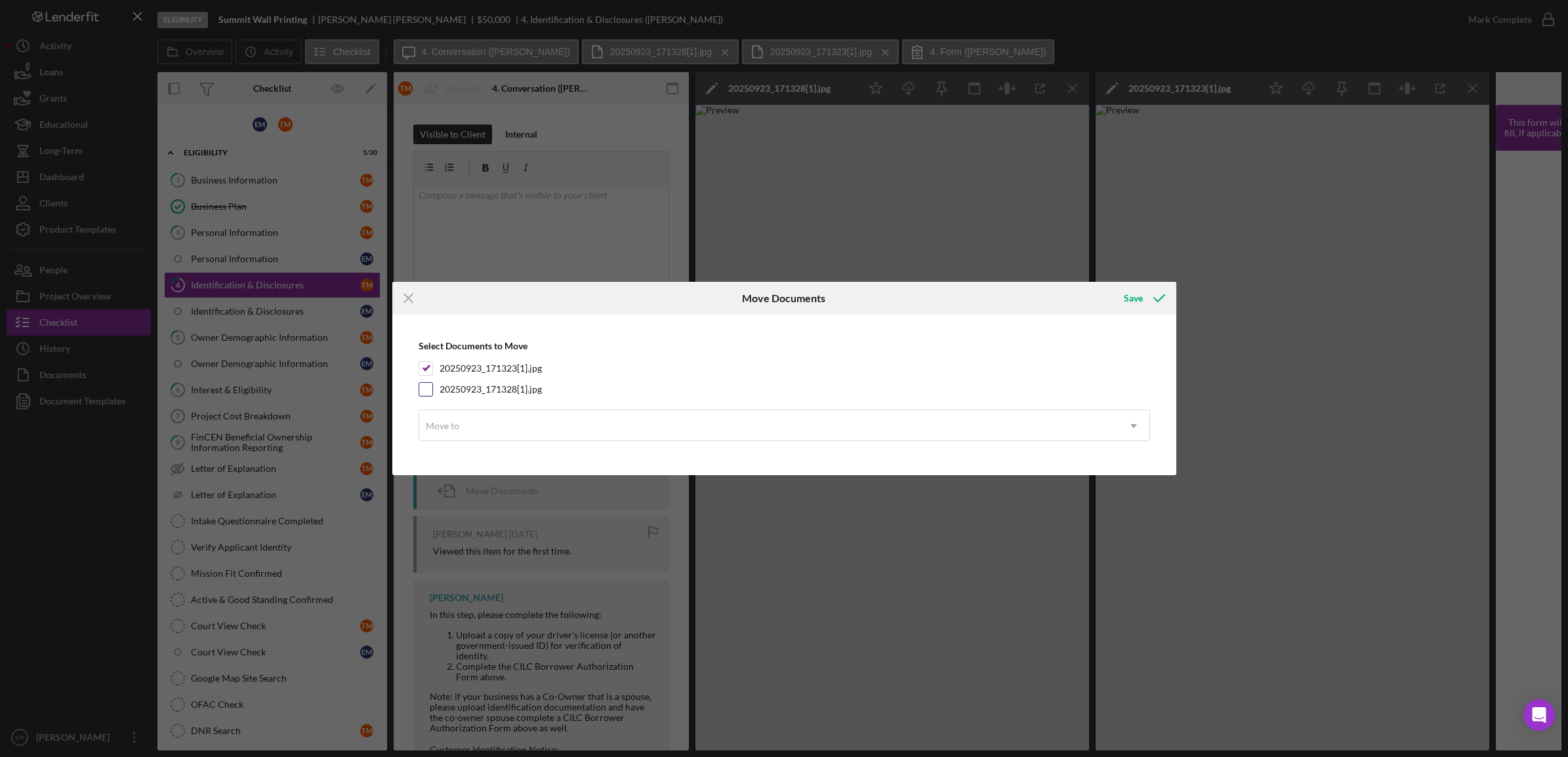
checkbox input "true"
click at [550, 433] on div "Move to" at bounding box center [768, 426] width 699 height 30
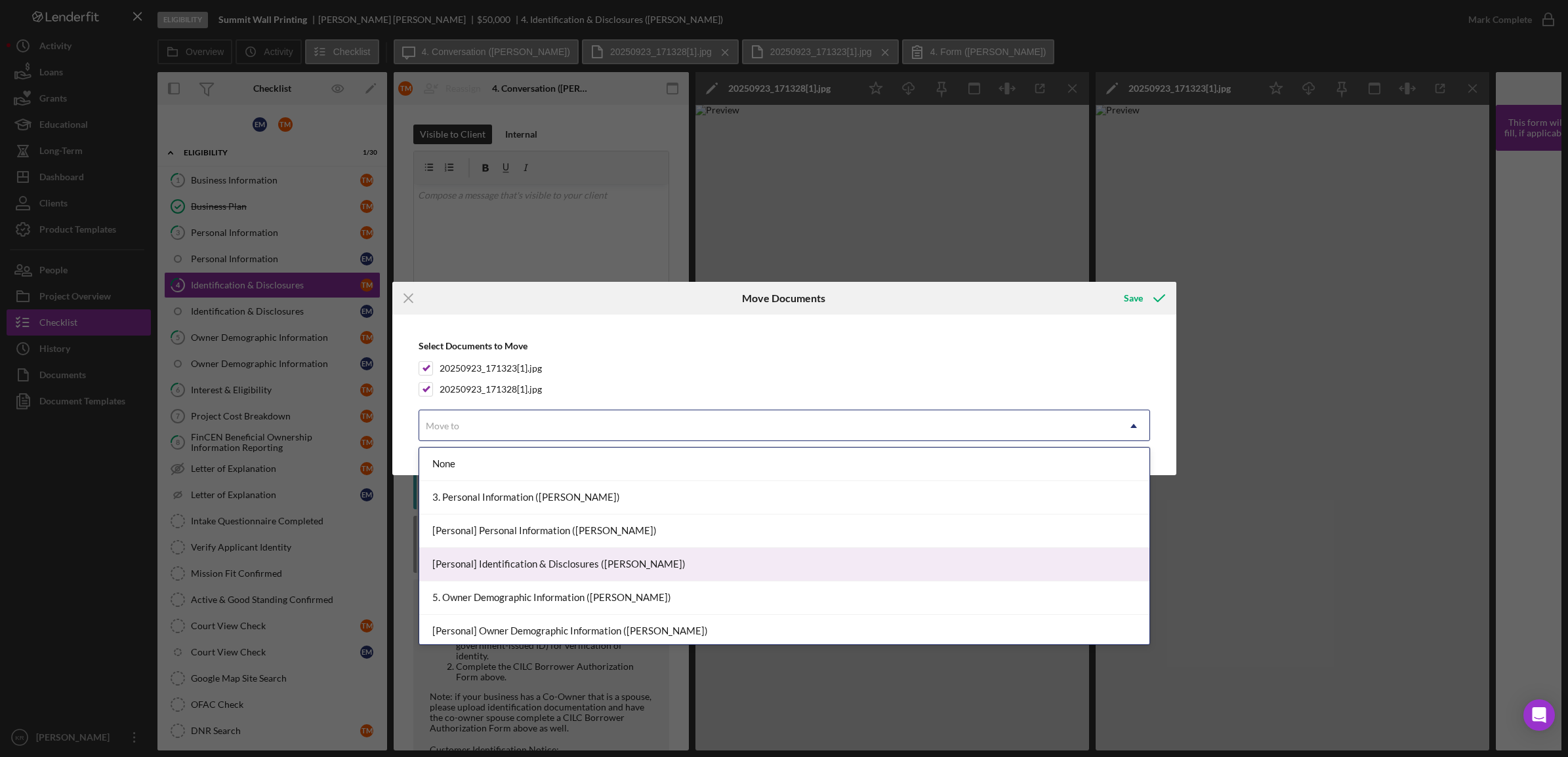
click at [615, 559] on div "[Personal] Identification & Disclosures ([PERSON_NAME])" at bounding box center [784, 564] width 730 height 33
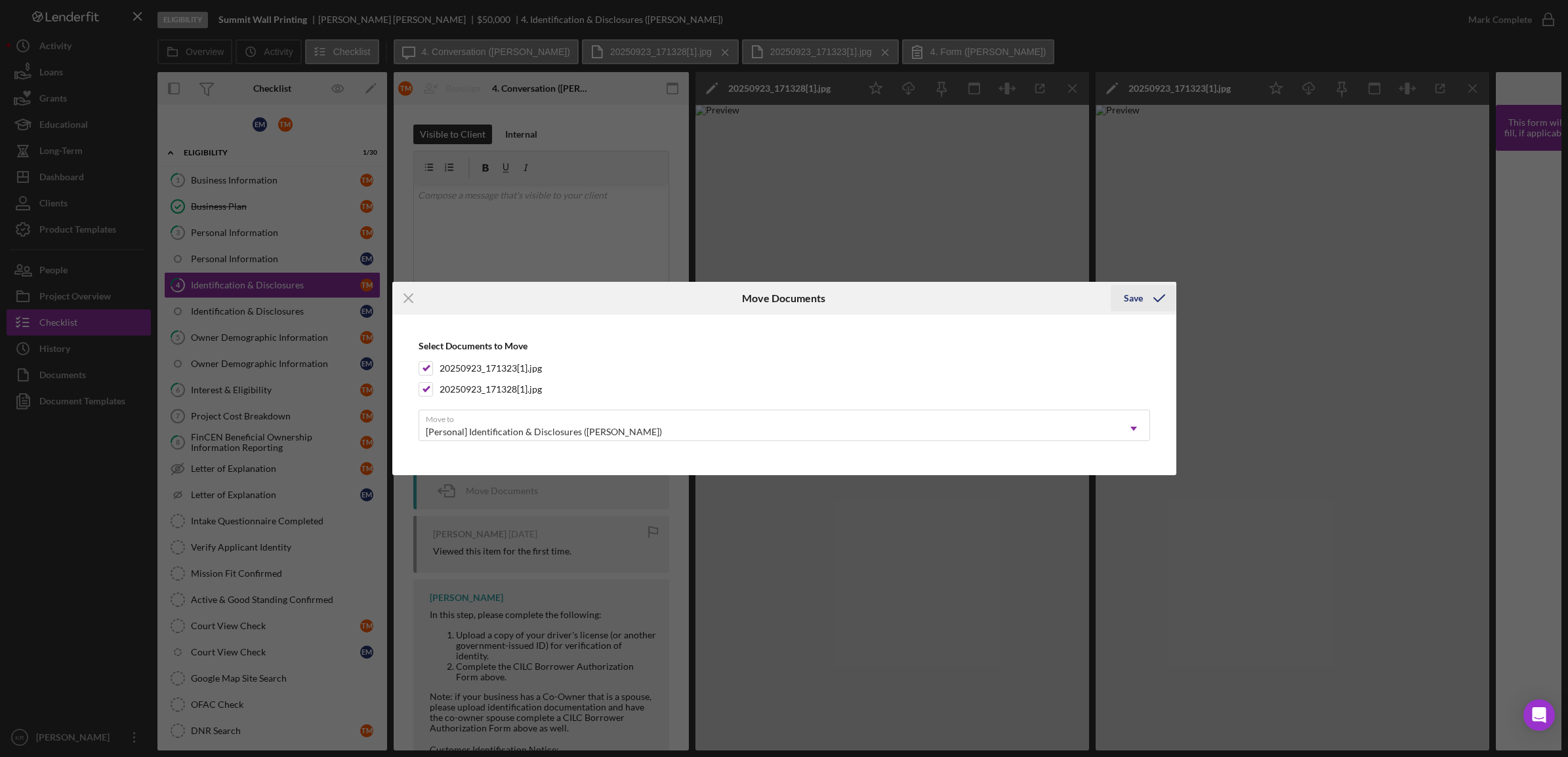
click at [1134, 299] on div "Save" at bounding box center [1133, 299] width 19 height 26
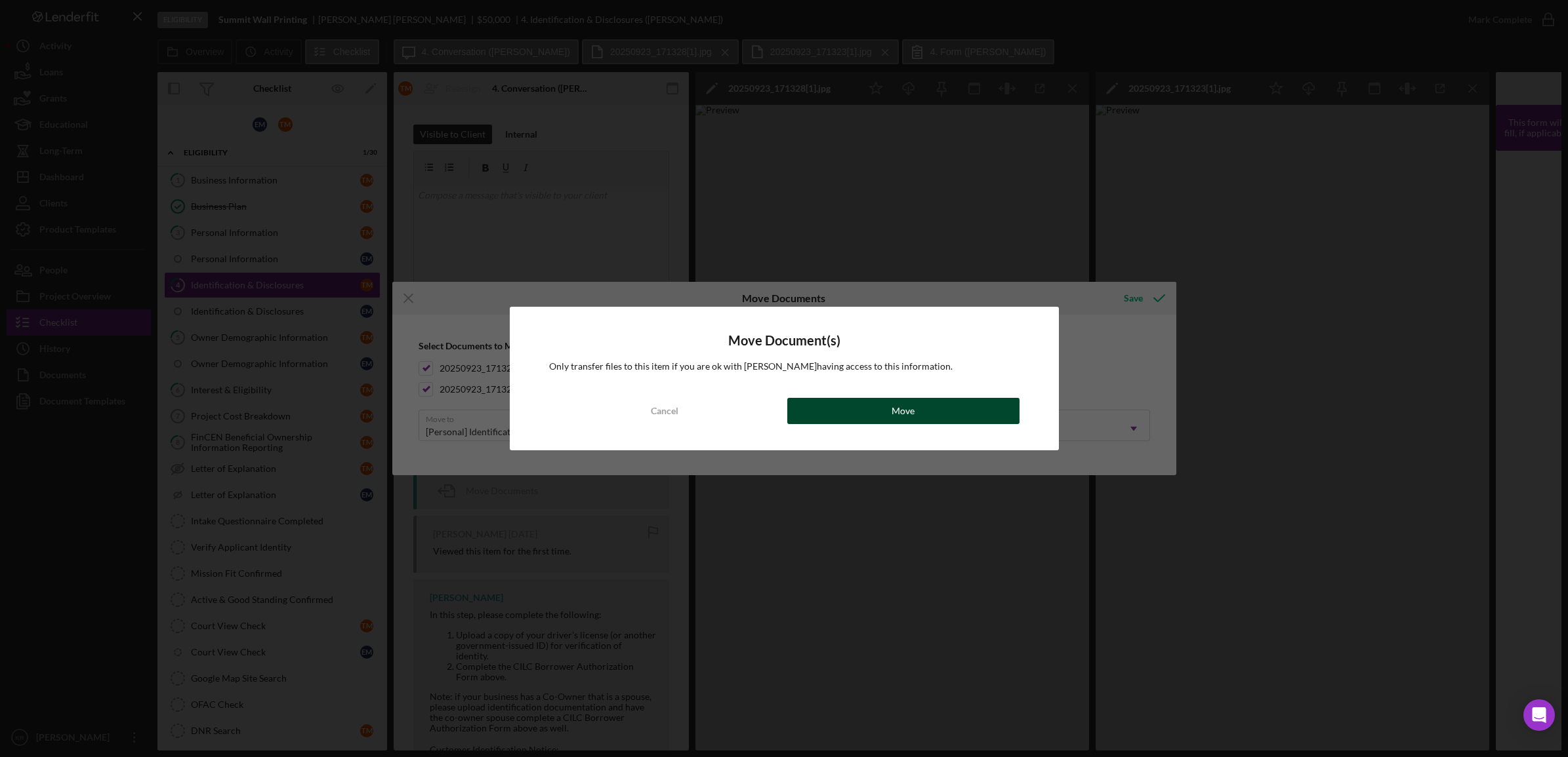
click at [845, 417] on button "Move" at bounding box center [903, 411] width 232 height 26
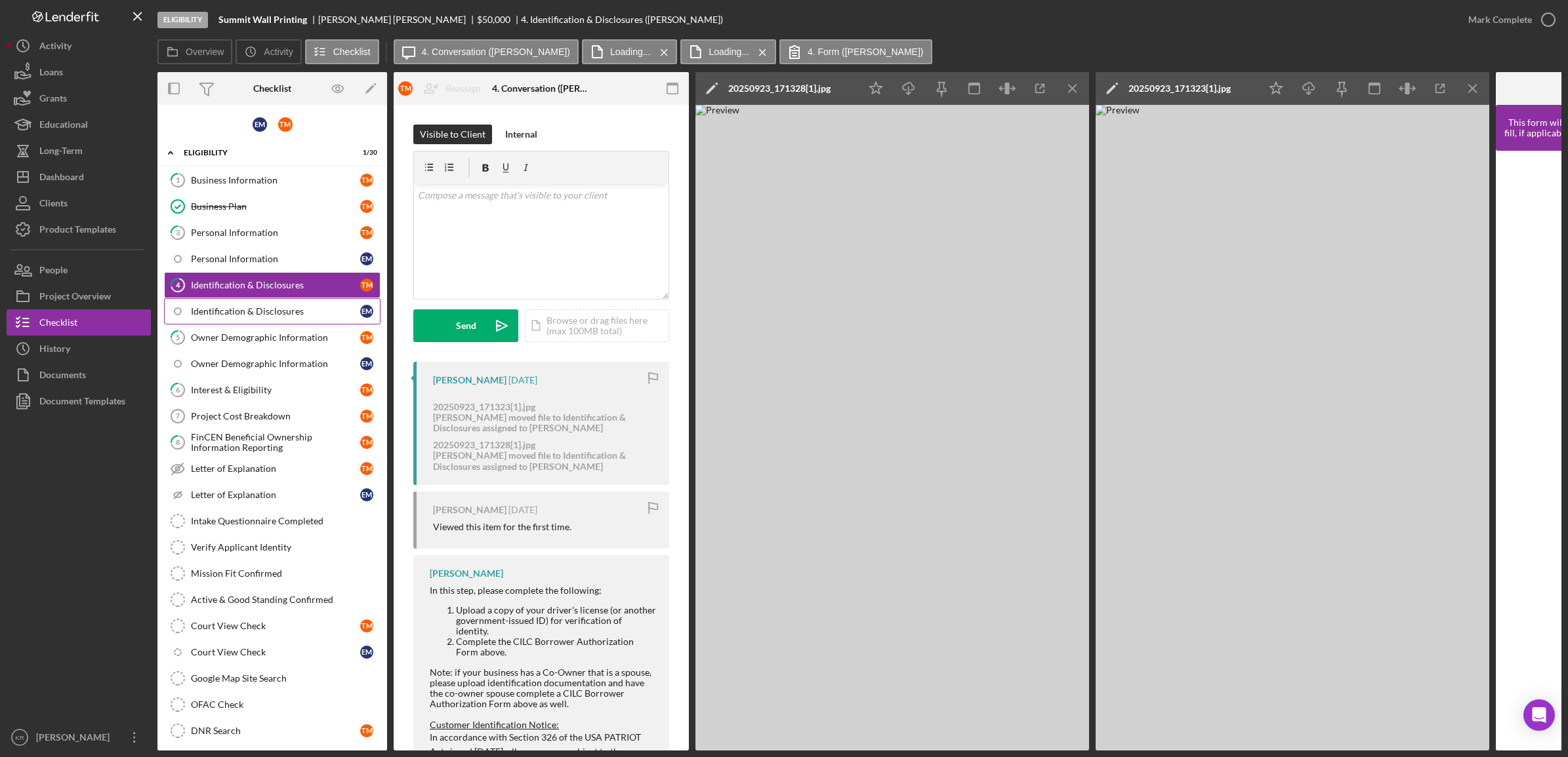
click at [287, 316] on div "Identification & Disclosures" at bounding box center [275, 311] width 169 height 10
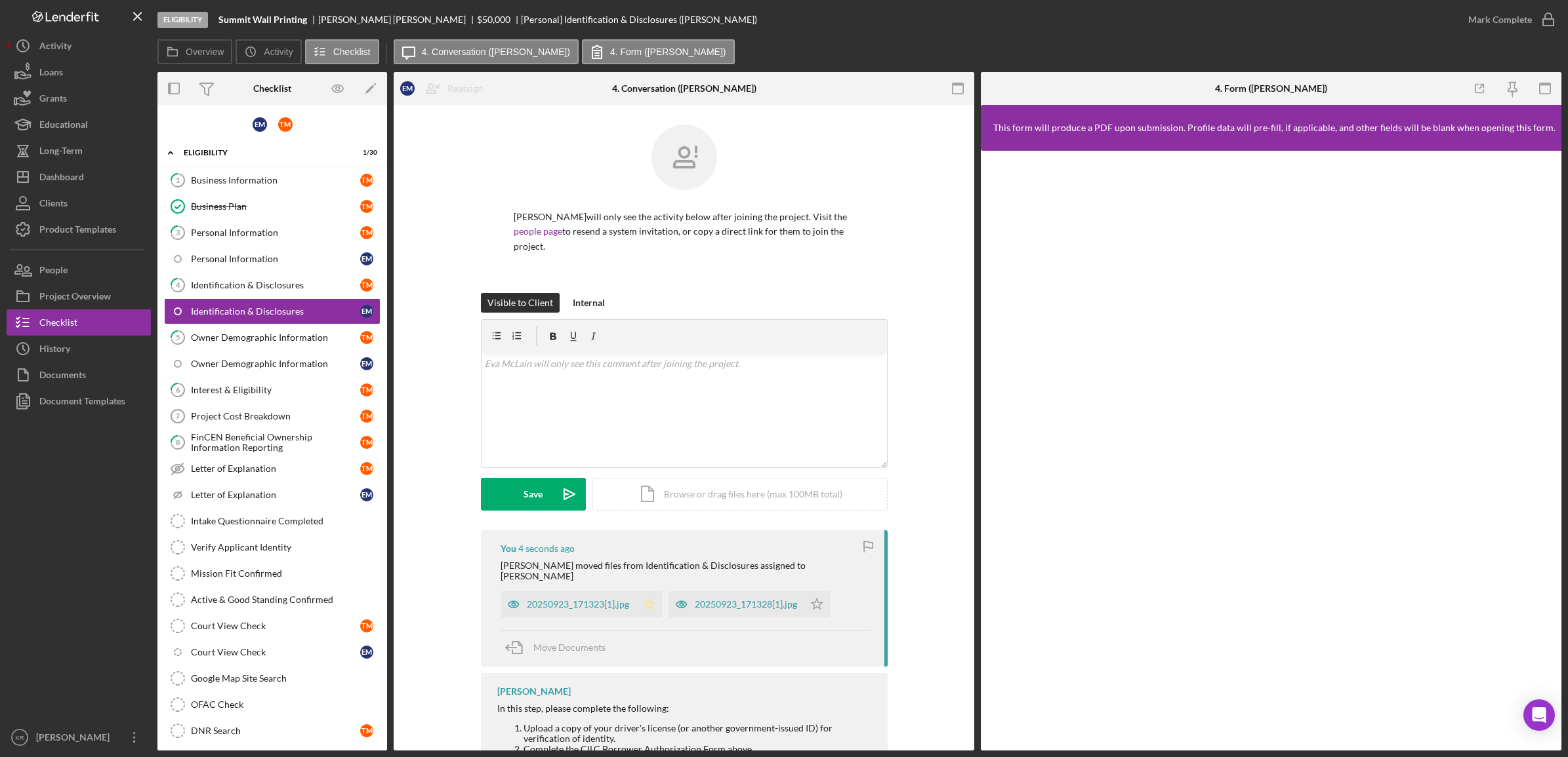
click at [647, 591] on icon "Icon/Star" at bounding box center [649, 605] width 27 height 26
click at [822, 591] on icon "Icon/Star" at bounding box center [817, 605] width 27 height 26
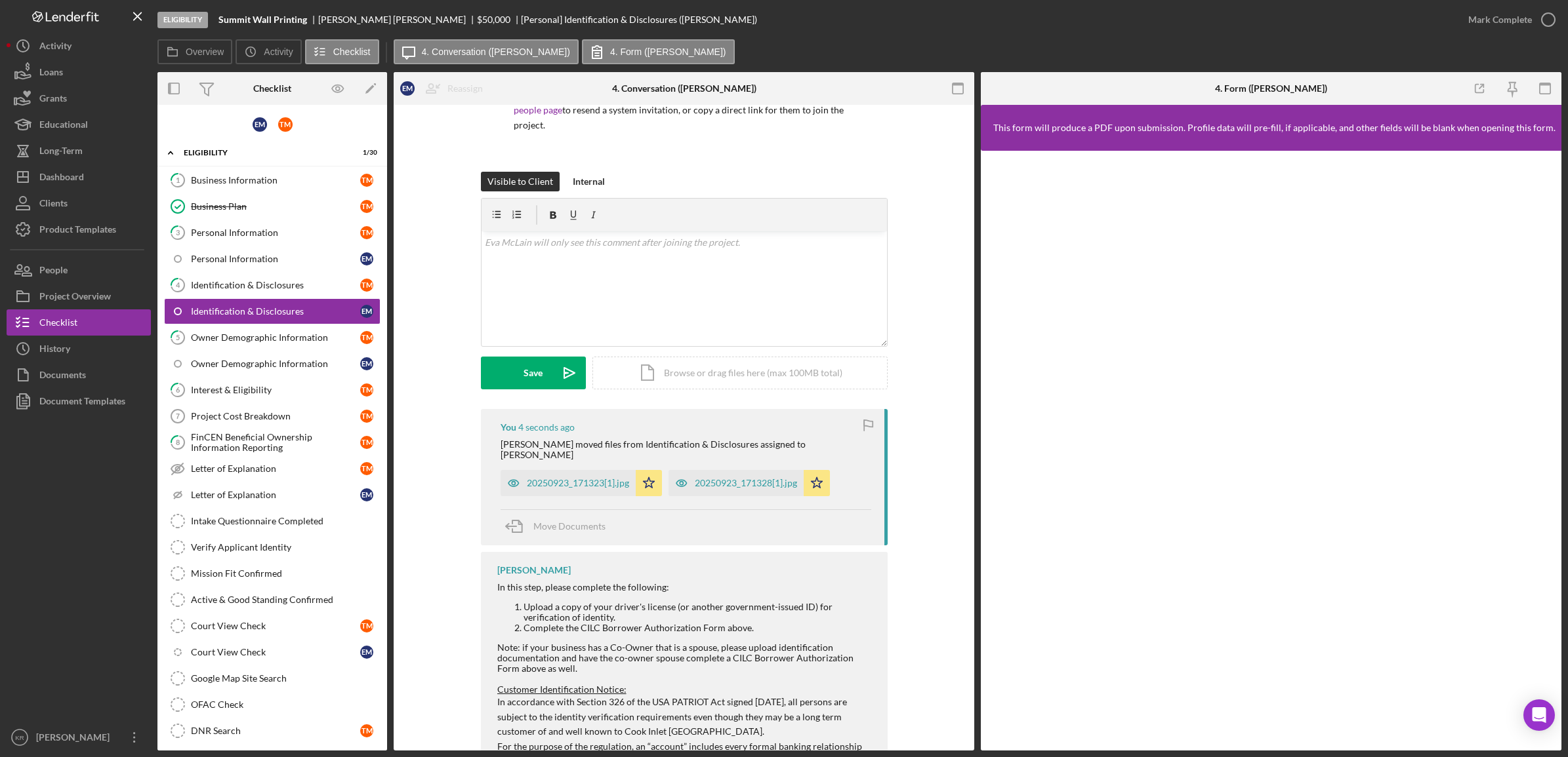
scroll to position [305, 0]
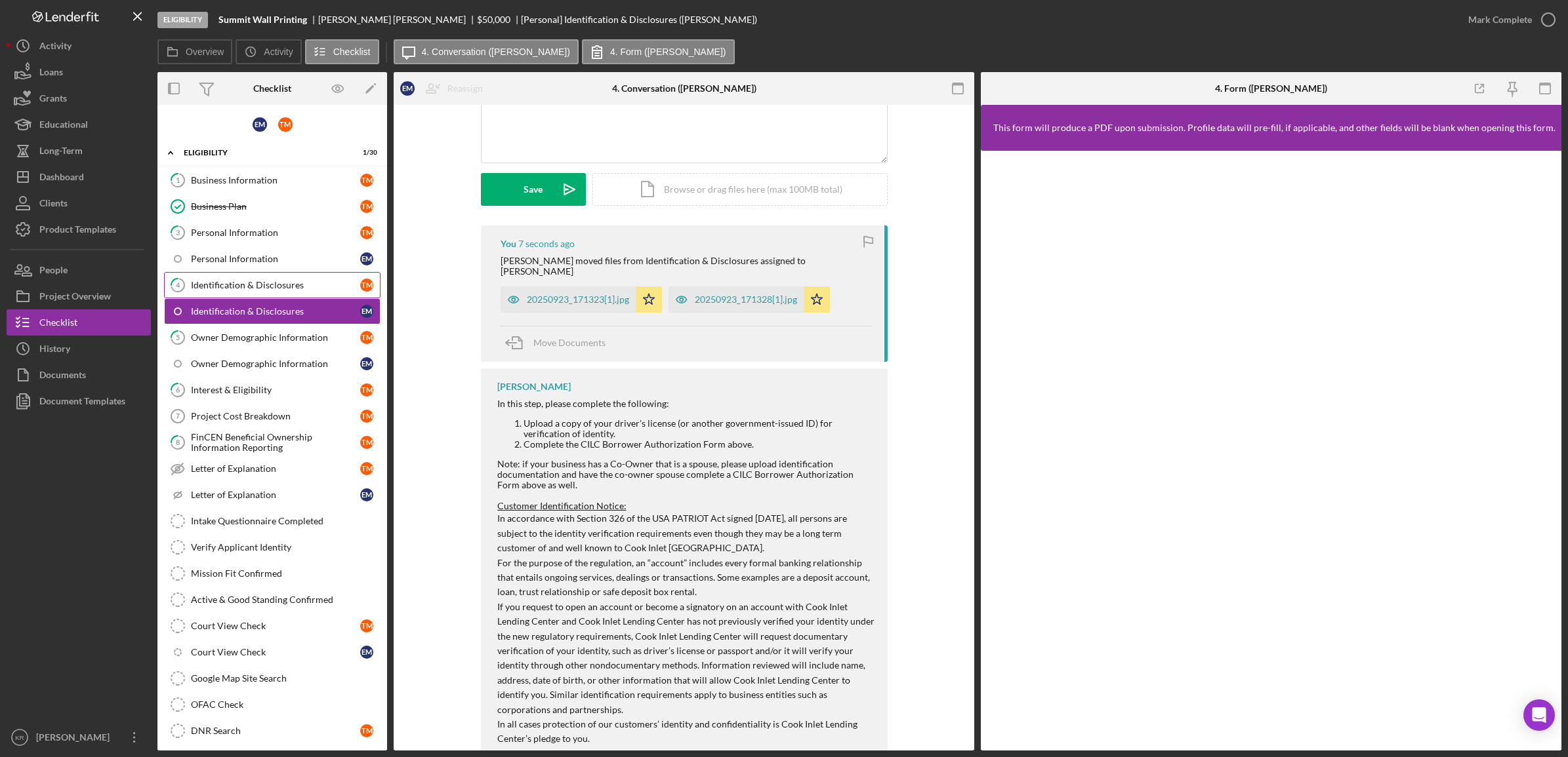
click at [253, 274] on link "4 Identification & Disclosures T M" at bounding box center [272, 285] width 216 height 26
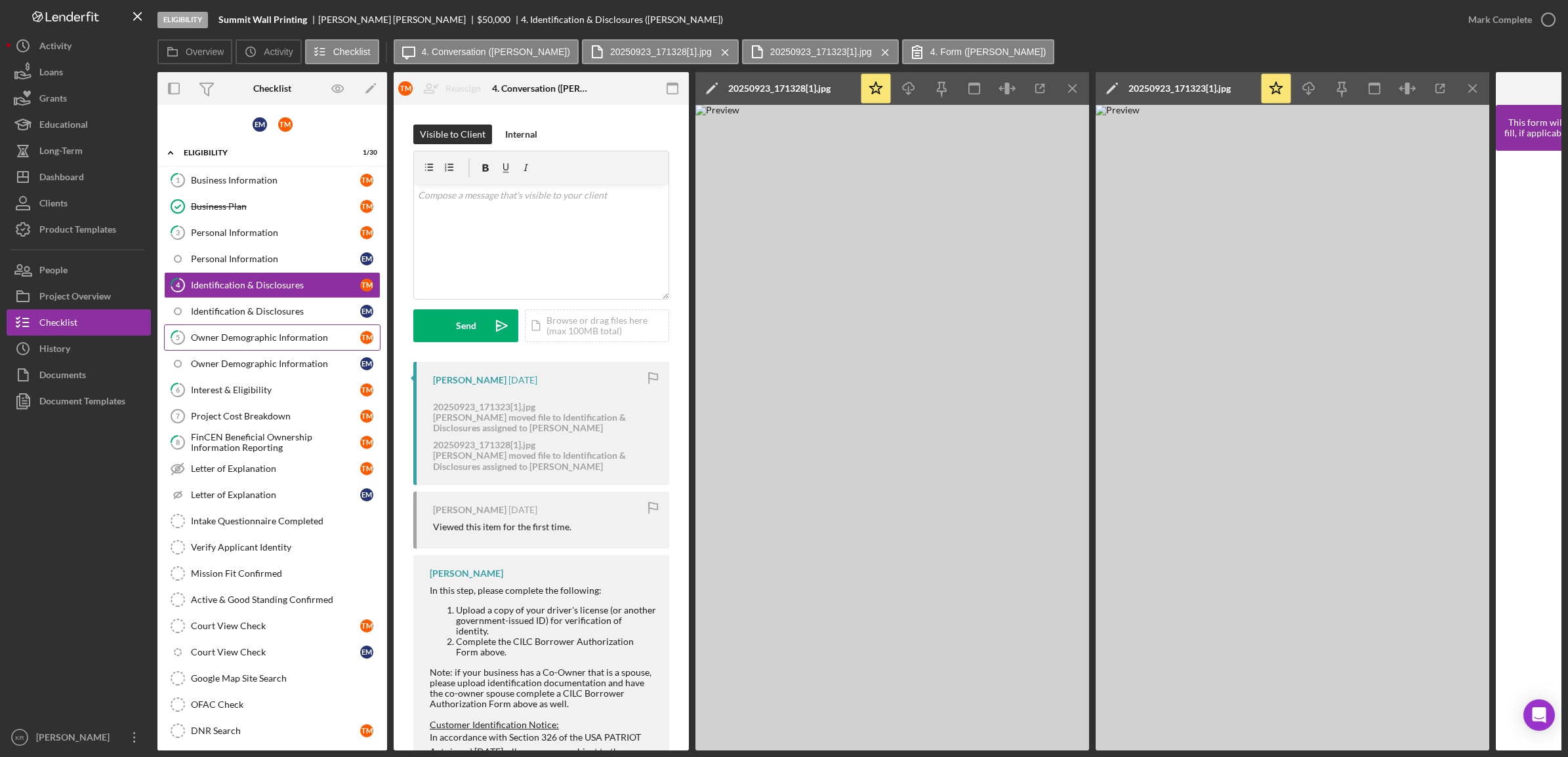
click at [244, 345] on link "5 Owner Demographic Information T M" at bounding box center [272, 338] width 216 height 26
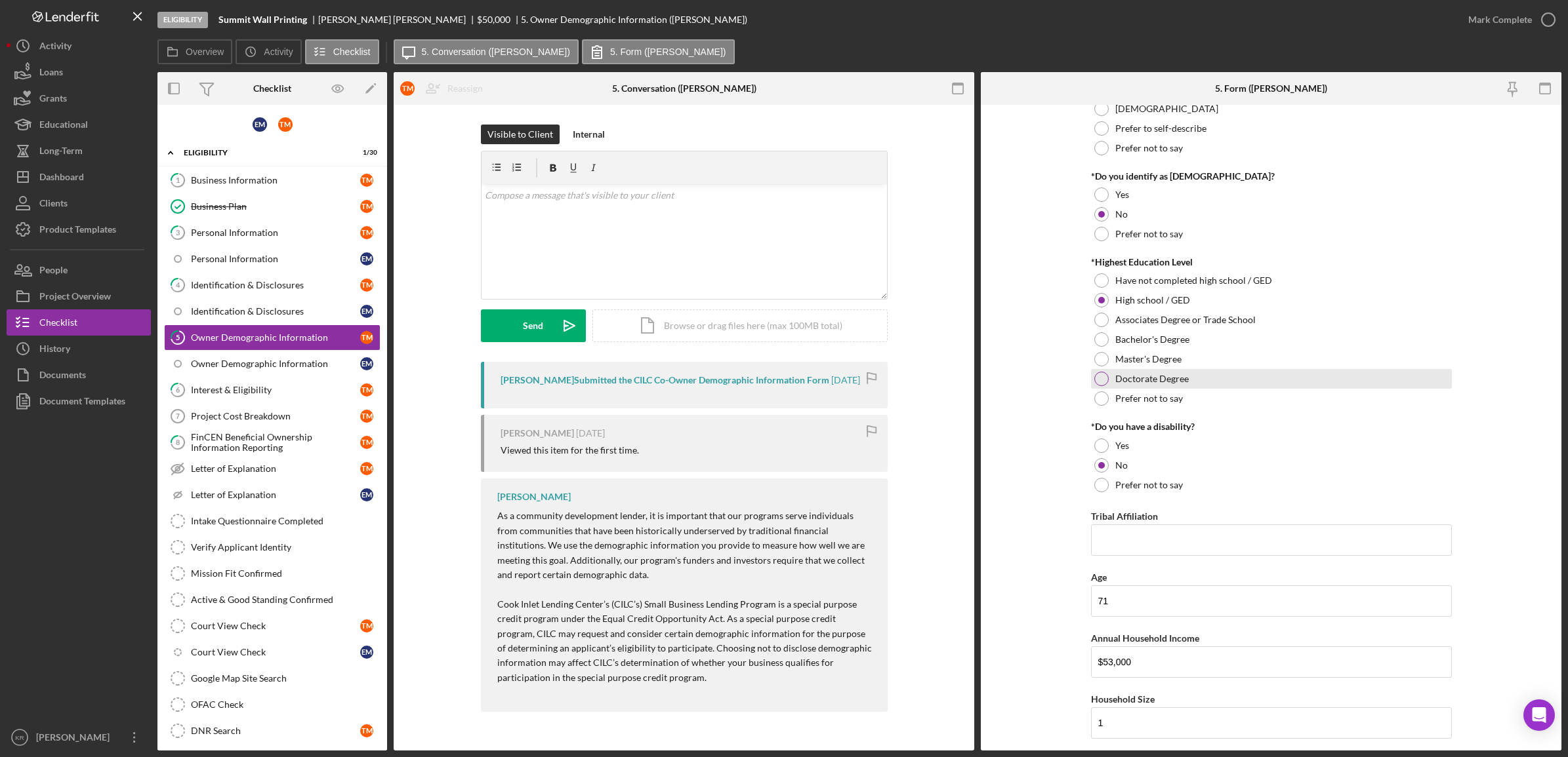
scroll to position [495, 0]
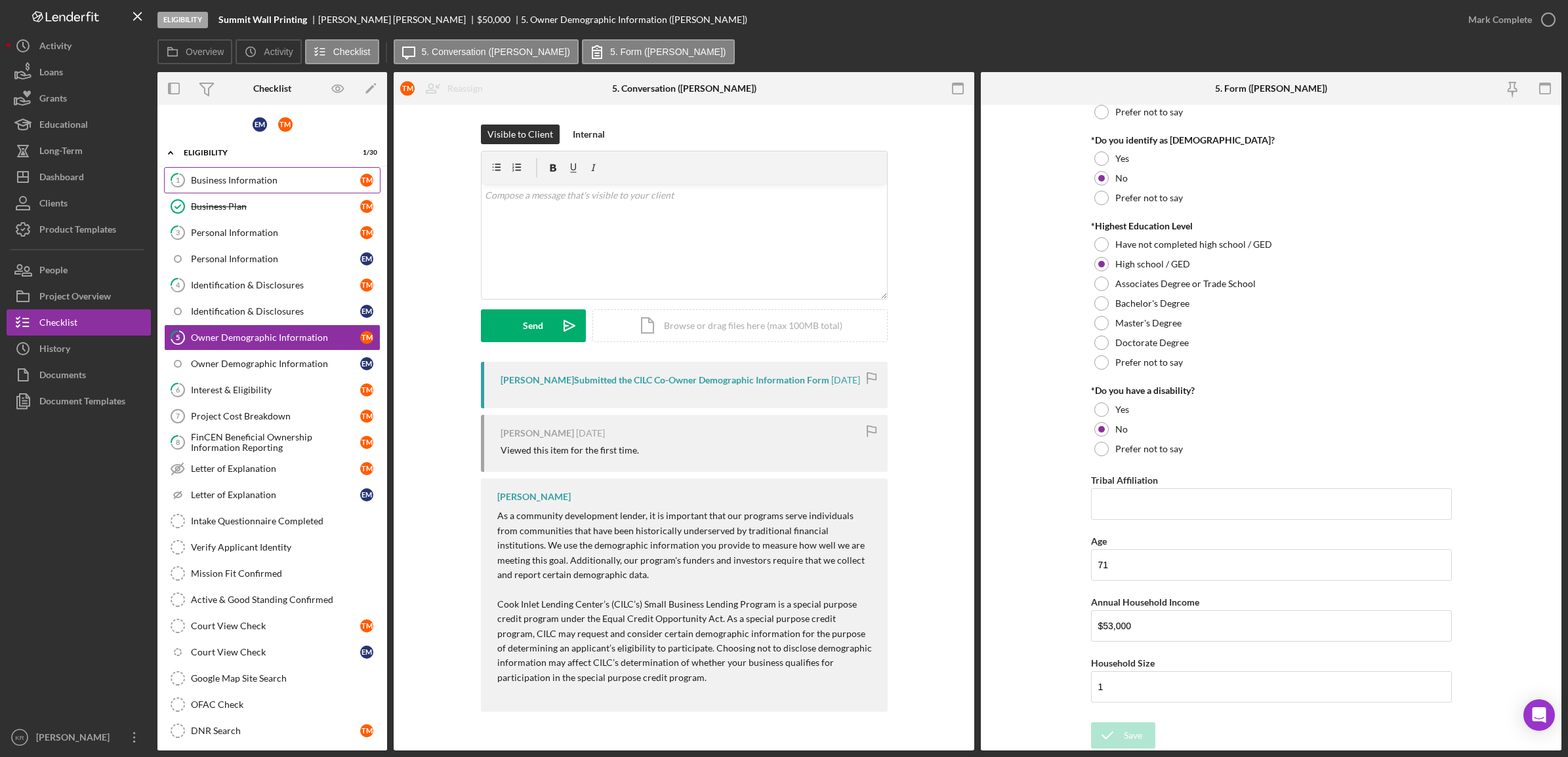
click at [284, 177] on div "Business Information" at bounding box center [275, 180] width 169 height 10
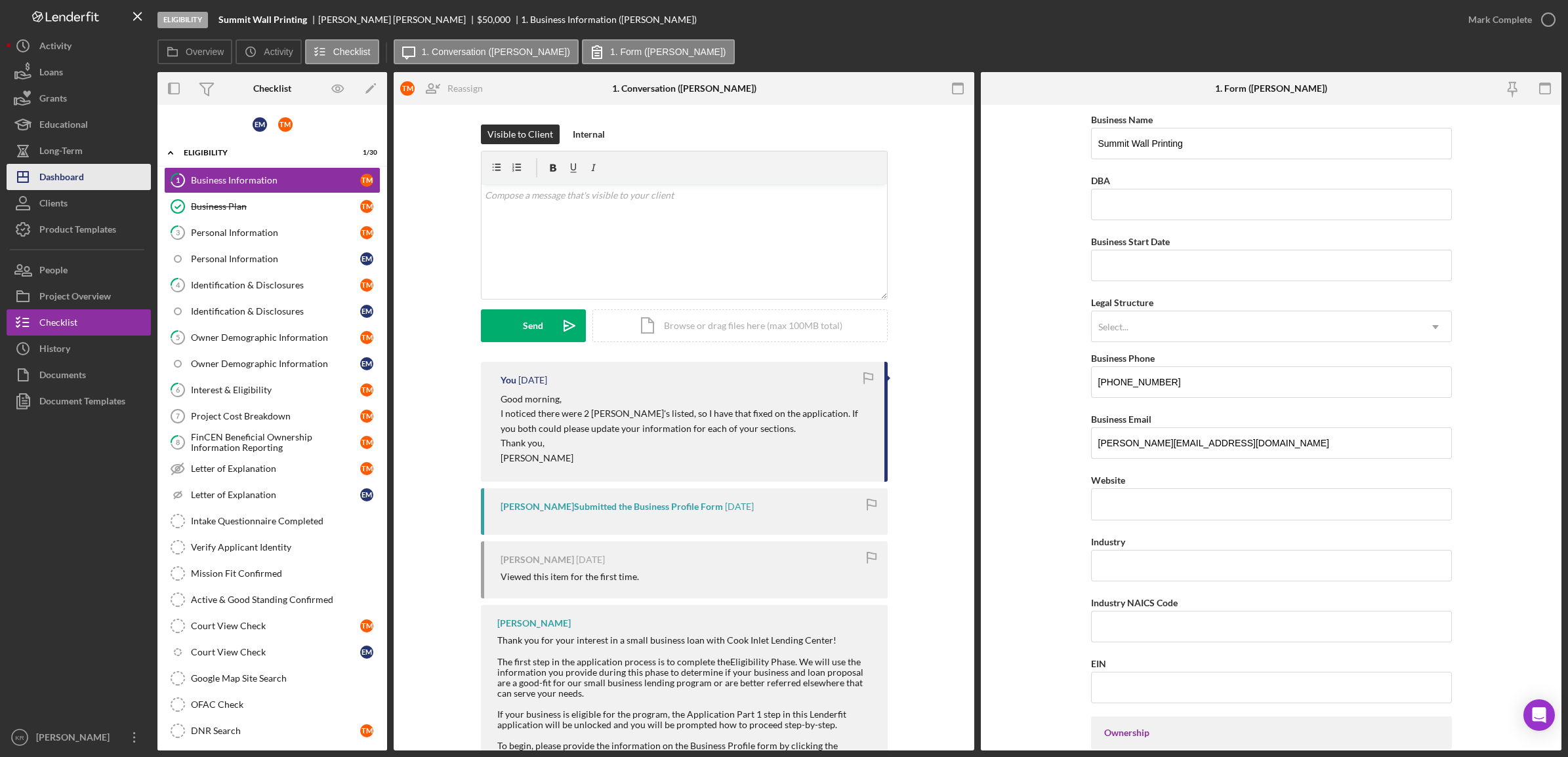
drag, startPoint x: 108, startPoint y: 172, endPoint x: 91, endPoint y: 176, distance: 17.5
click at [108, 172] on button "Icon/Dashboard Dashboard" at bounding box center [79, 177] width 144 height 26
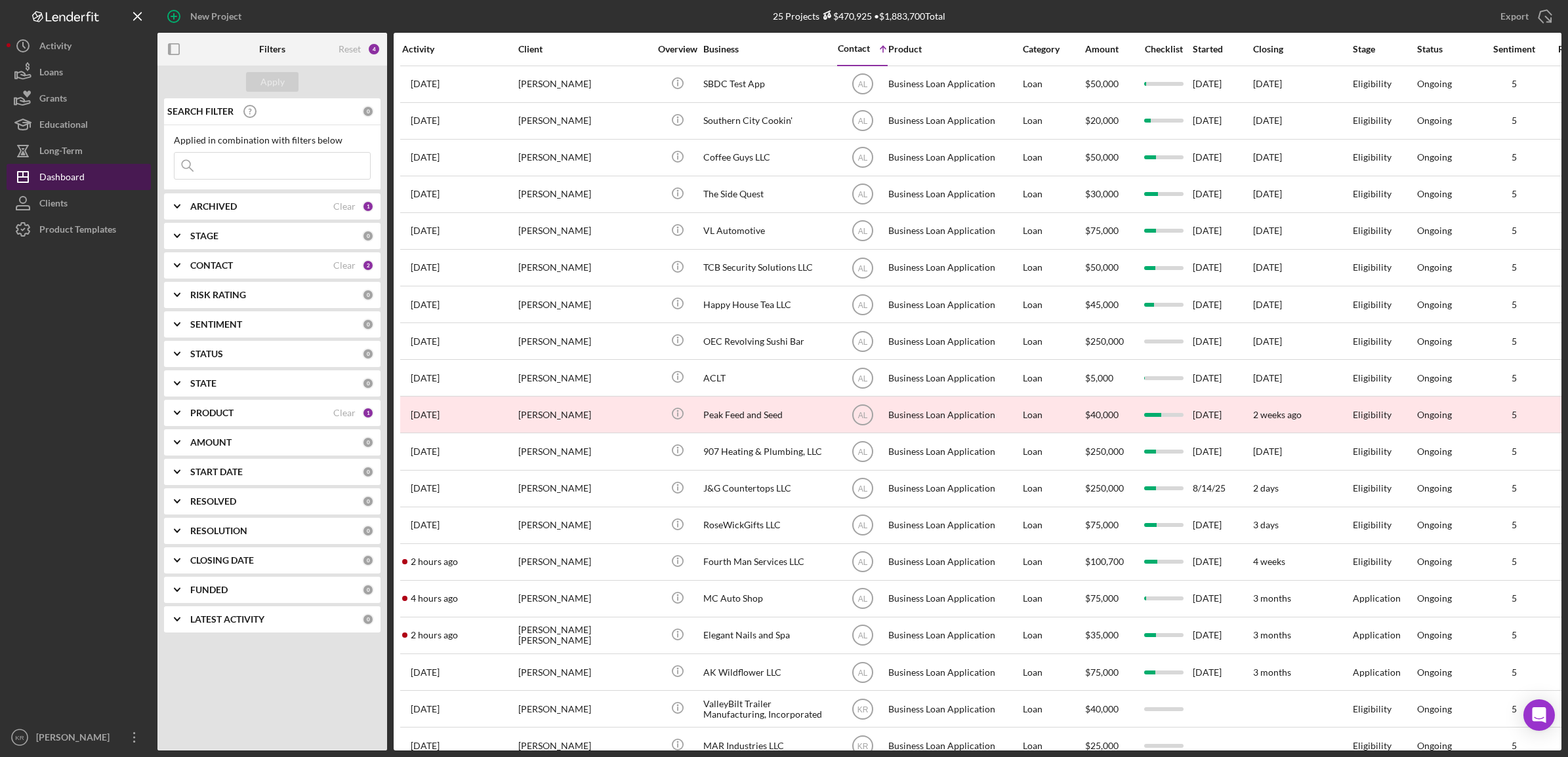
click at [7, 164] on button "Icon/Dashboard Dashboard" at bounding box center [79, 177] width 144 height 26
